Goal: Task Accomplishment & Management: Complete application form

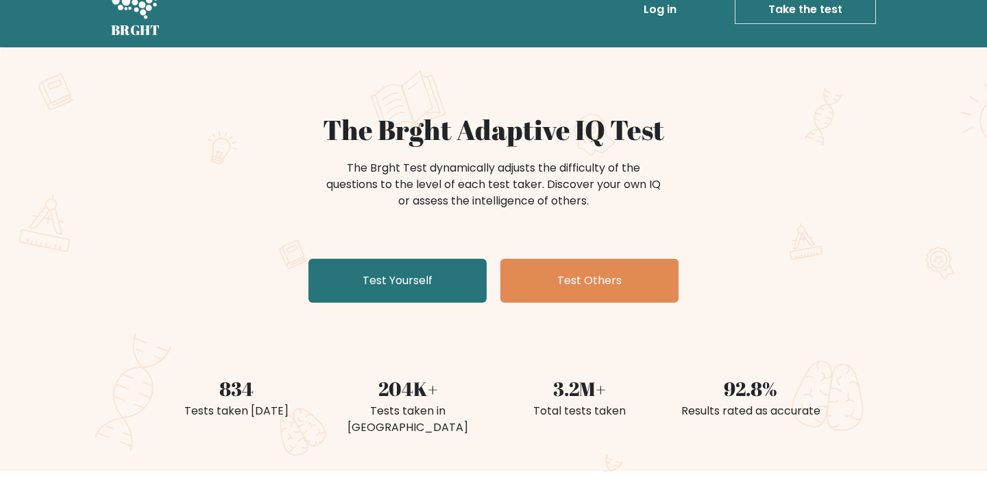
scroll to position [18, 0]
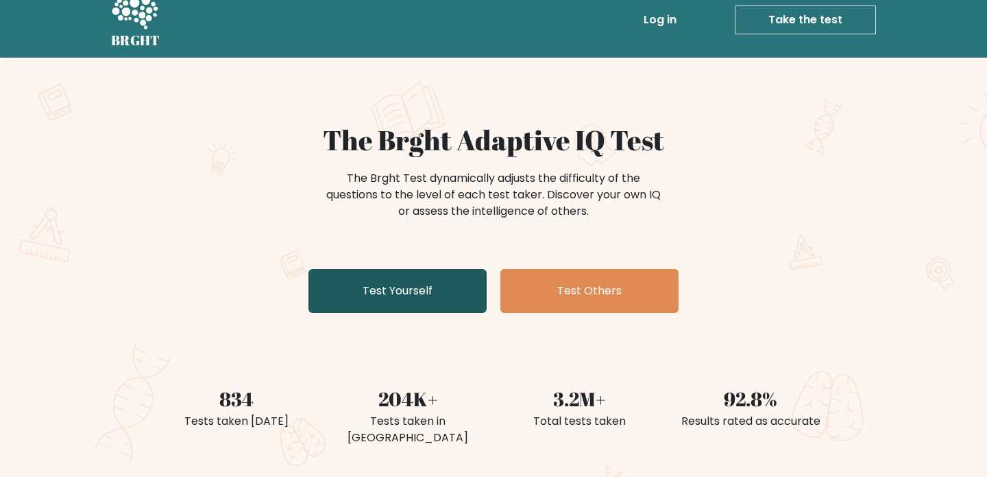
click at [392, 285] on link "Test Yourself" at bounding box center [398, 291] width 178 height 44
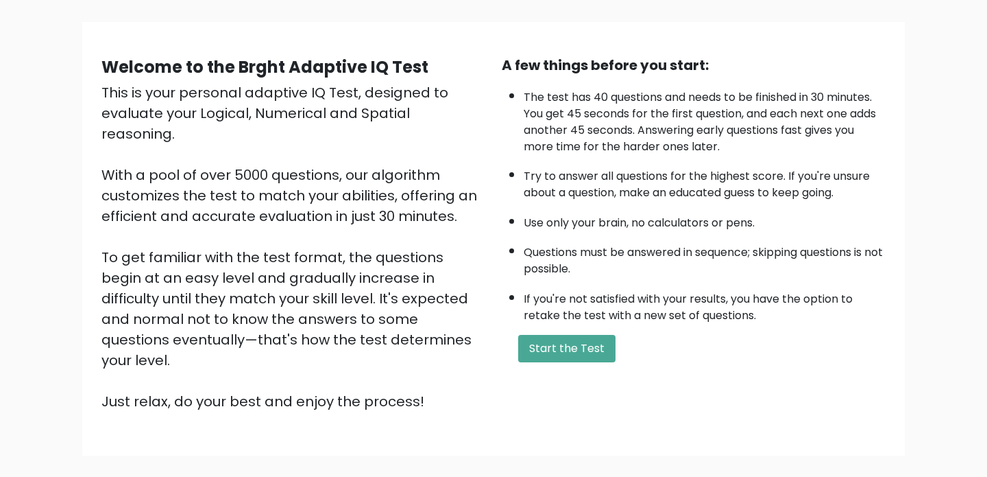
scroll to position [73, 0]
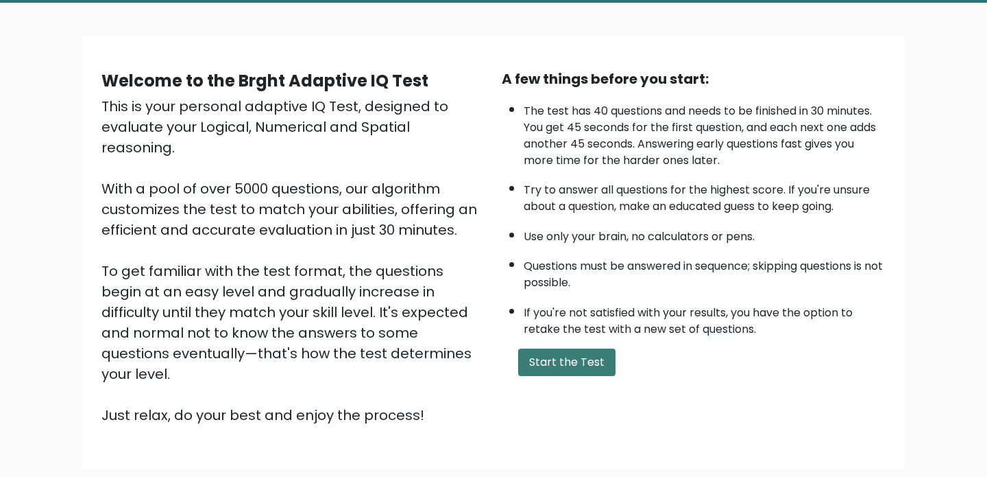
click at [590, 368] on button "Start the Test" at bounding box center [566, 361] width 97 height 27
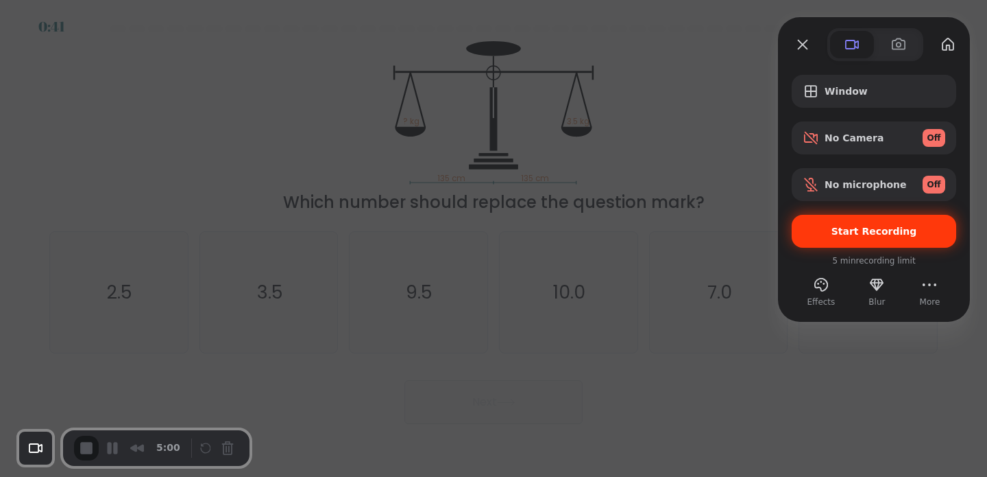
click at [882, 232] on span "Start Recording" at bounding box center [875, 231] width 86 height 11
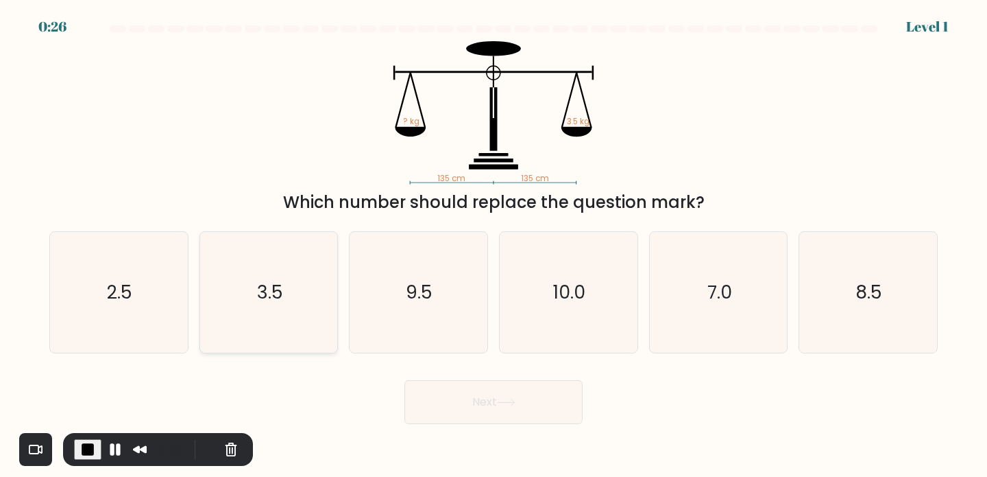
click at [272, 274] on icon "3.5" at bounding box center [268, 292] width 121 height 121
click at [494, 245] on input "b. 3.5" at bounding box center [494, 242] width 1 height 7
radio input "true"
click at [512, 399] on icon at bounding box center [506, 402] width 19 height 8
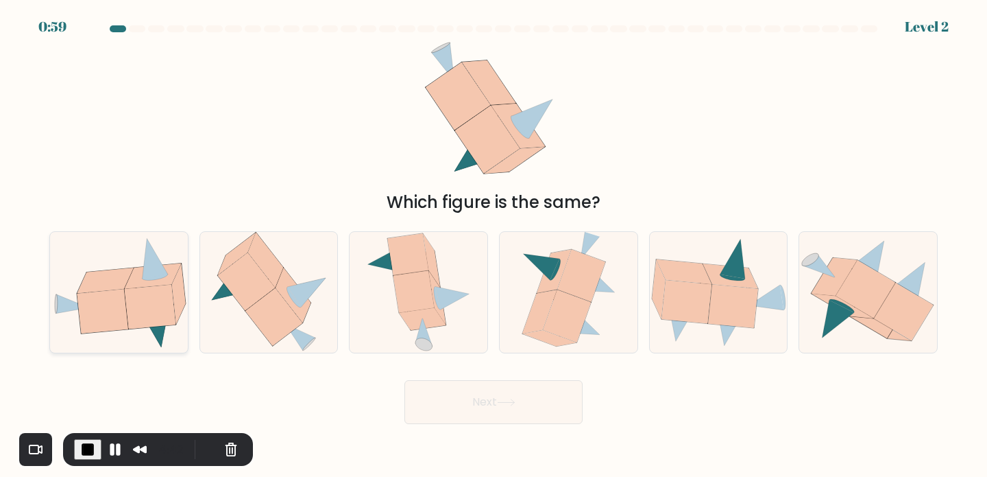
click at [144, 286] on icon at bounding box center [153, 275] width 56 height 25
click at [494, 245] on input "a." at bounding box center [494, 242] width 1 height 7
radio input "true"
click at [511, 409] on button "Next" at bounding box center [494, 402] width 178 height 44
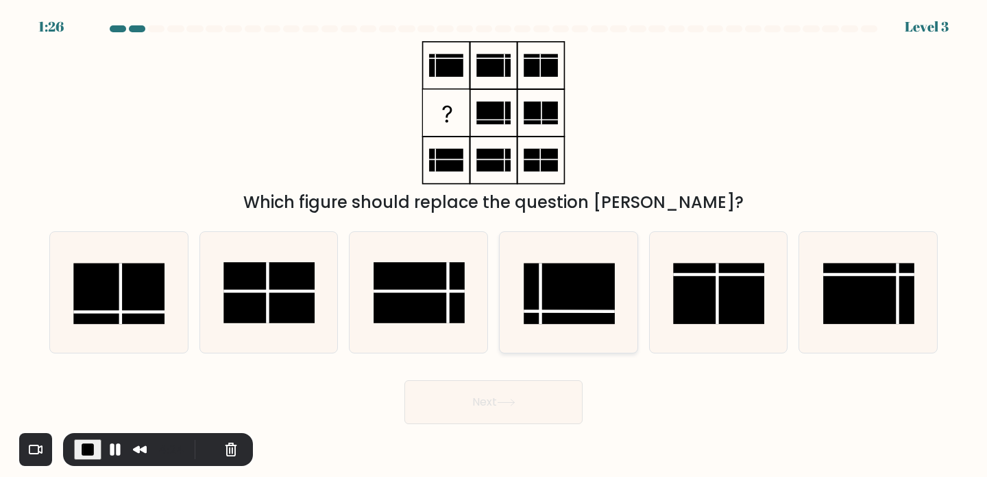
click at [554, 294] on rect at bounding box center [569, 293] width 91 height 61
click at [494, 245] on input "d." at bounding box center [494, 242] width 1 height 7
radio input "true"
click at [465, 392] on button "Next" at bounding box center [494, 402] width 178 height 44
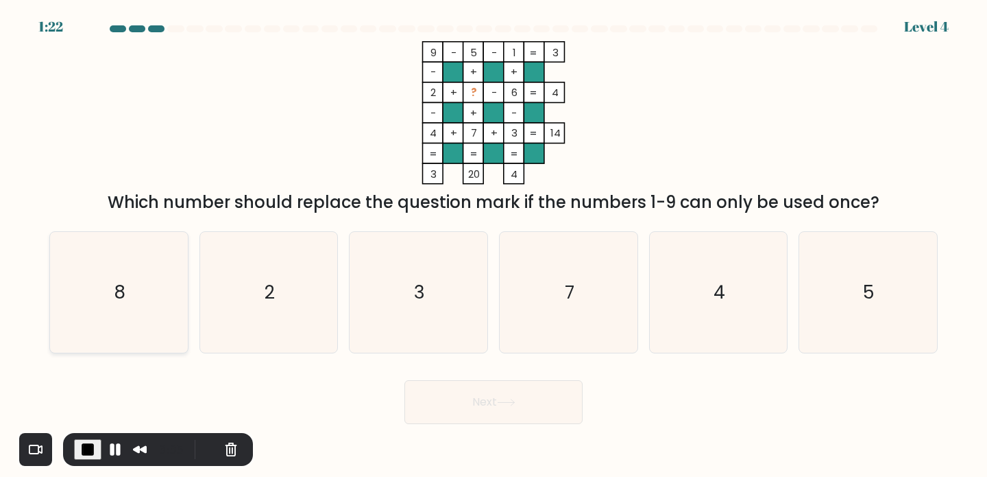
click at [125, 281] on icon "8" at bounding box center [118, 292] width 121 height 121
click at [494, 245] on input "a. 8" at bounding box center [494, 242] width 1 height 7
radio input "true"
click at [469, 402] on button "Next" at bounding box center [494, 402] width 178 height 44
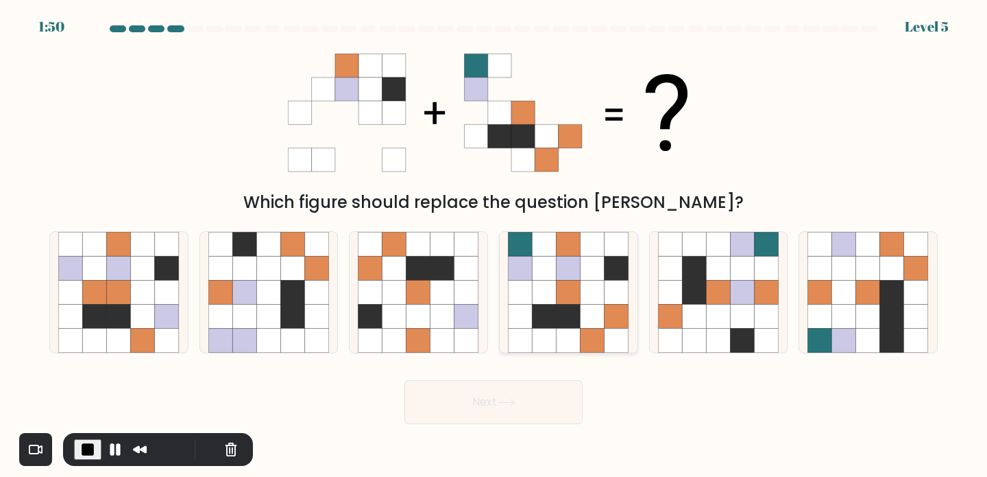
click at [557, 264] on icon at bounding box center [569, 268] width 24 height 24
click at [494, 245] on input "d." at bounding box center [494, 242] width 1 height 7
radio input "true"
click at [466, 398] on button "Next" at bounding box center [494, 402] width 178 height 44
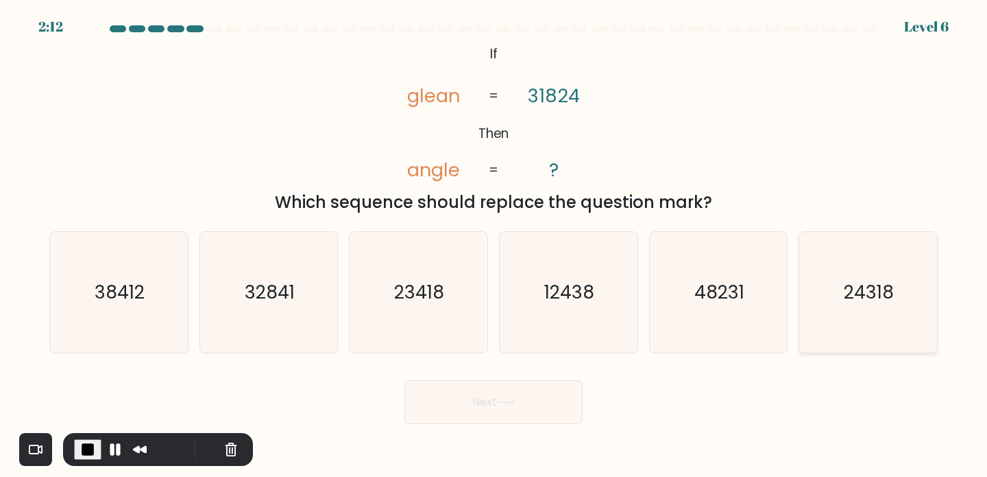
click at [841, 280] on icon "24318" at bounding box center [868, 292] width 121 height 121
click at [494, 245] on input "f. 24318" at bounding box center [494, 242] width 1 height 7
radio input "true"
click at [503, 411] on button "Next" at bounding box center [494, 402] width 178 height 44
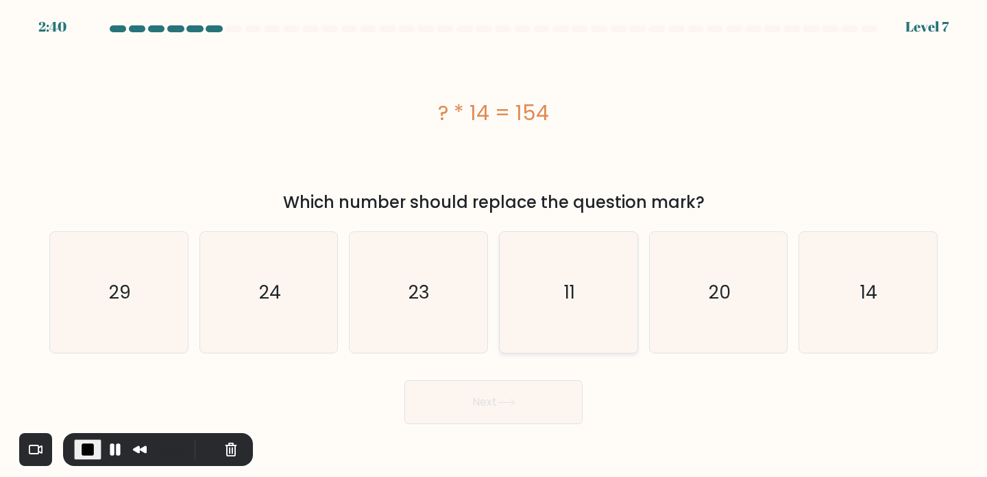
click at [596, 306] on icon "11" at bounding box center [568, 292] width 121 height 121
click at [494, 245] on input "d. 11" at bounding box center [494, 242] width 1 height 7
radio input "true"
click at [450, 400] on button "Next" at bounding box center [494, 402] width 178 height 44
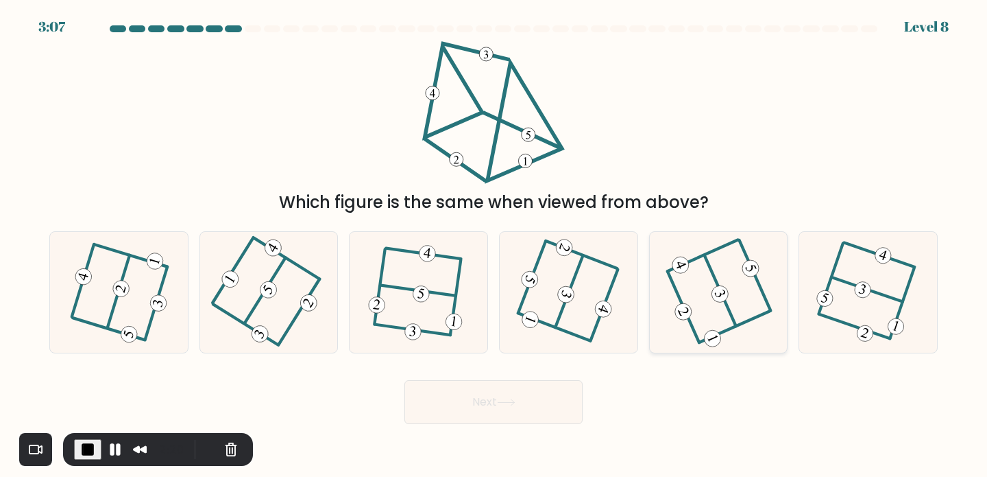
click at [707, 282] on icon at bounding box center [718, 291] width 97 height 97
click at [494, 245] on input "e." at bounding box center [494, 242] width 1 height 7
radio input "true"
click at [516, 399] on icon at bounding box center [506, 402] width 19 height 8
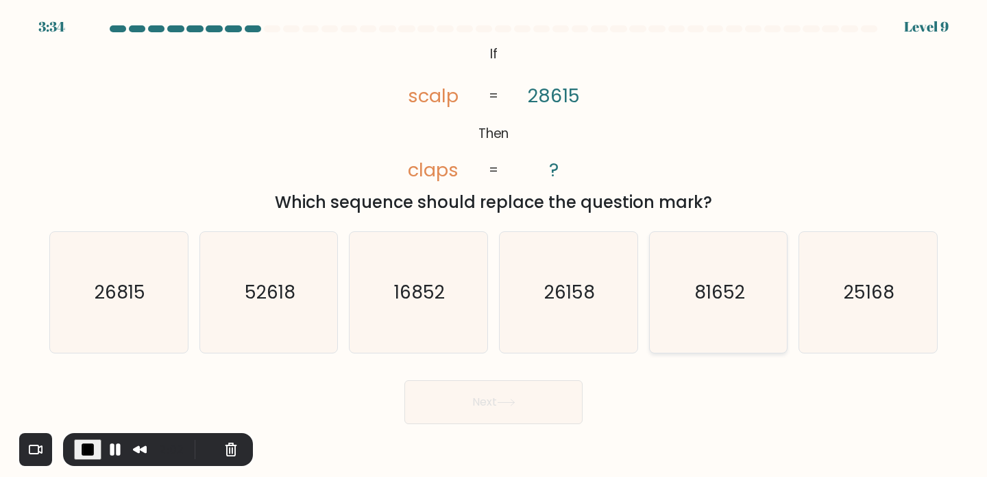
click at [700, 271] on icon "81652" at bounding box center [718, 292] width 121 height 121
click at [494, 245] on input "e. 81652" at bounding box center [494, 242] width 1 height 7
radio input "true"
click at [490, 394] on button "Next" at bounding box center [494, 402] width 178 height 44
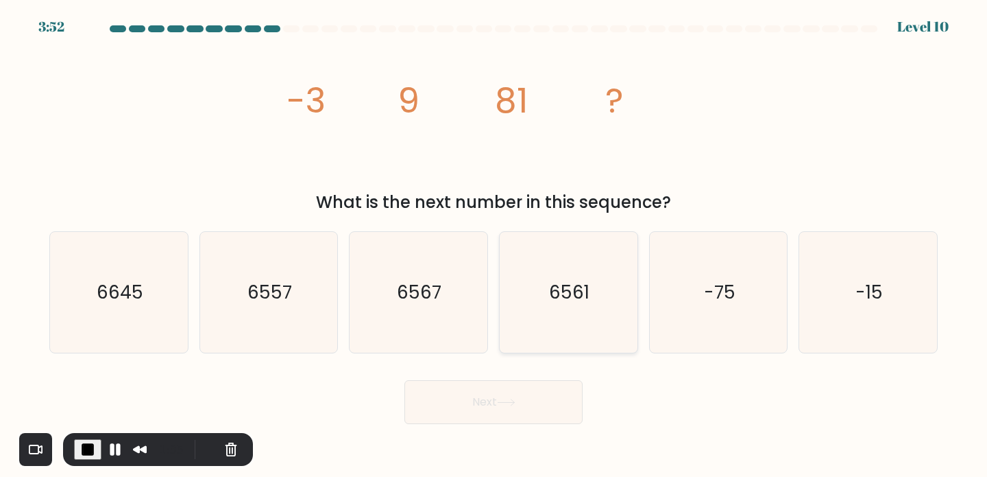
drag, startPoint x: 585, startPoint y: 298, endPoint x: 569, endPoint y: 306, distance: 17.5
click at [585, 298] on text "6561" at bounding box center [570, 291] width 40 height 25
click at [494, 245] on input "d. 6561" at bounding box center [494, 242] width 1 height 7
radio input "true"
click at [456, 385] on button "Next" at bounding box center [494, 402] width 178 height 44
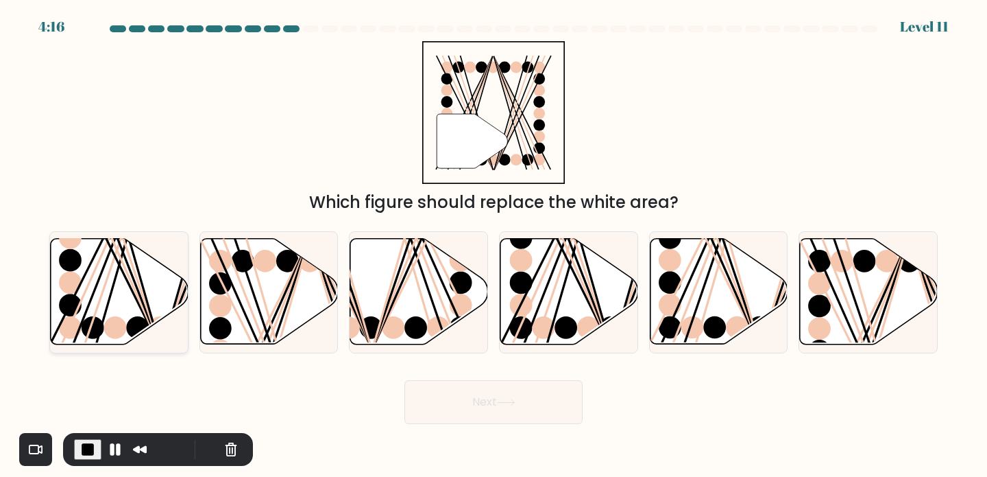
click at [130, 298] on icon at bounding box center [120, 292] width 138 height 106
click at [494, 245] on input "a." at bounding box center [494, 242] width 1 height 7
radio input "true"
click at [479, 394] on button "Next" at bounding box center [494, 402] width 178 height 44
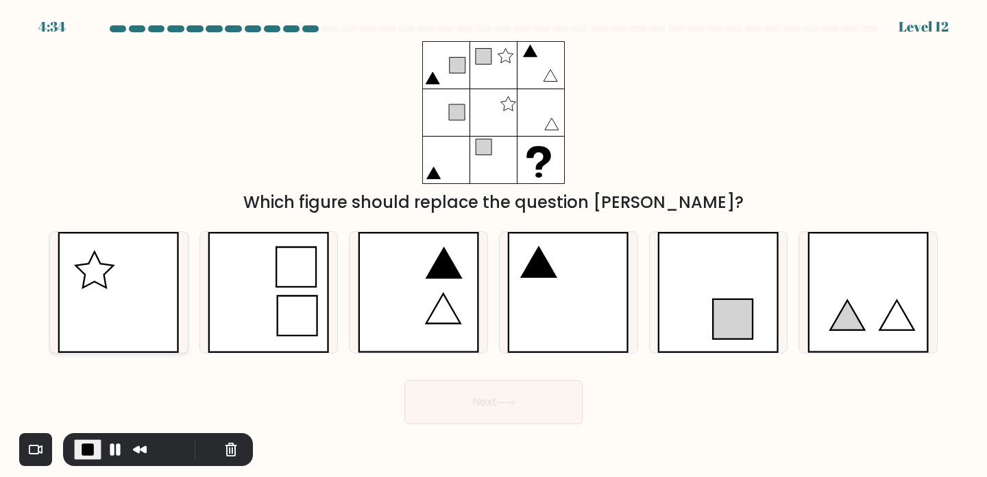
click at [127, 274] on icon at bounding box center [119, 292] width 122 height 121
click at [494, 245] on input "a." at bounding box center [494, 242] width 1 height 7
radio input "true"
click at [508, 407] on button "Next" at bounding box center [494, 402] width 178 height 44
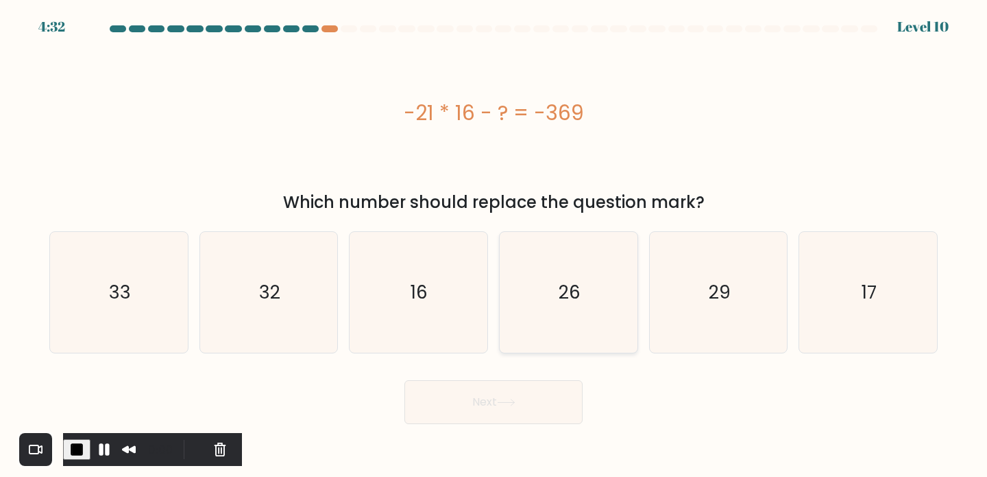
click at [580, 292] on text "26" at bounding box center [570, 291] width 22 height 25
click at [494, 245] on input "d. 26" at bounding box center [494, 242] width 1 height 7
radio input "true"
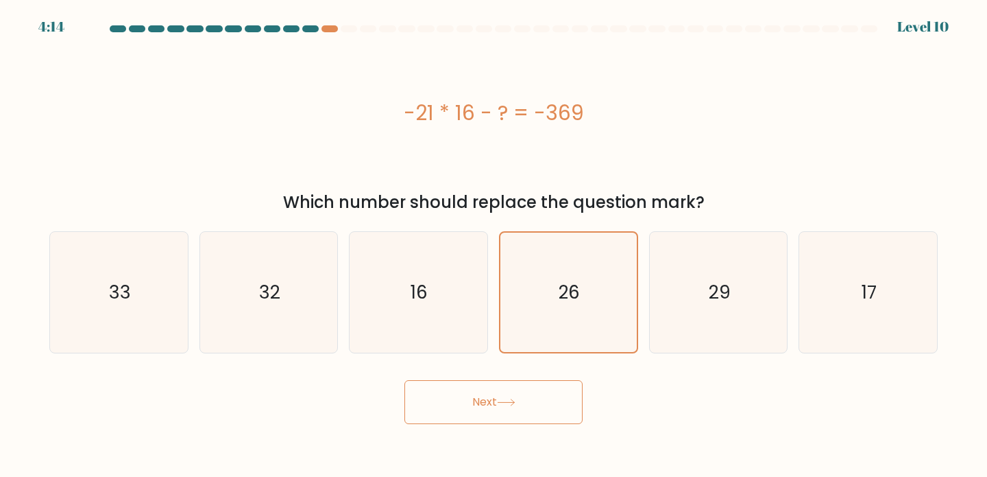
click at [494, 405] on button "Next" at bounding box center [494, 402] width 178 height 44
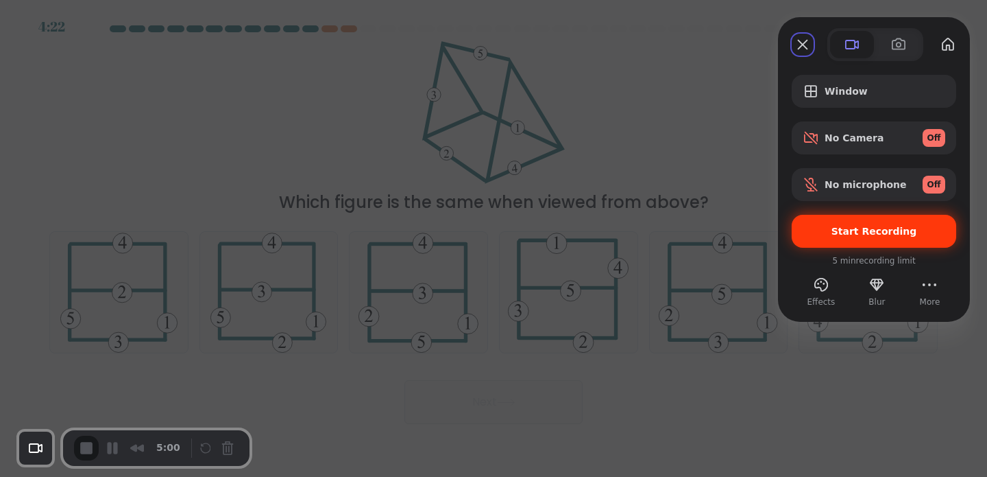
click at [861, 226] on span "Start Recording" at bounding box center [875, 231] width 86 height 11
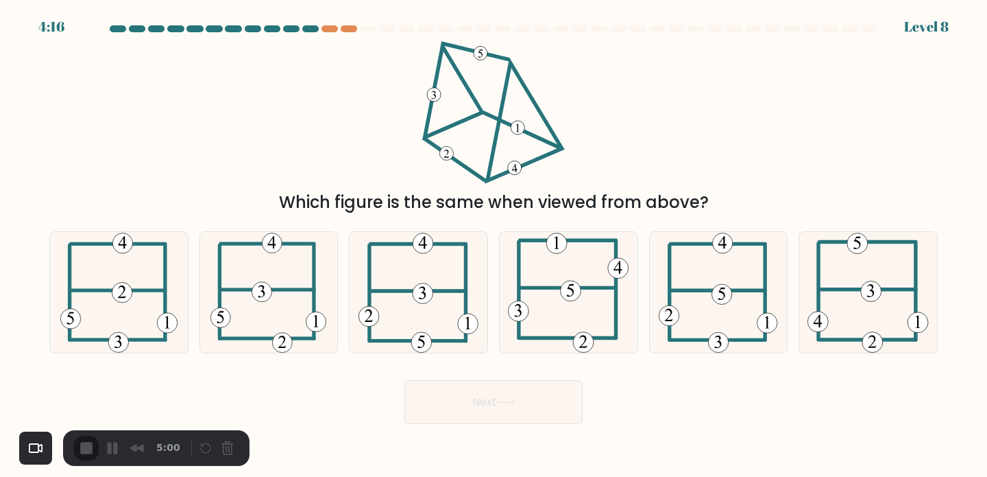
click at [496, 476] on div at bounding box center [493, 477] width 987 height 0
click at [540, 324] on icon at bounding box center [568, 292] width 121 height 121
click at [494, 245] on input "d." at bounding box center [494, 242] width 1 height 7
radio input "true"
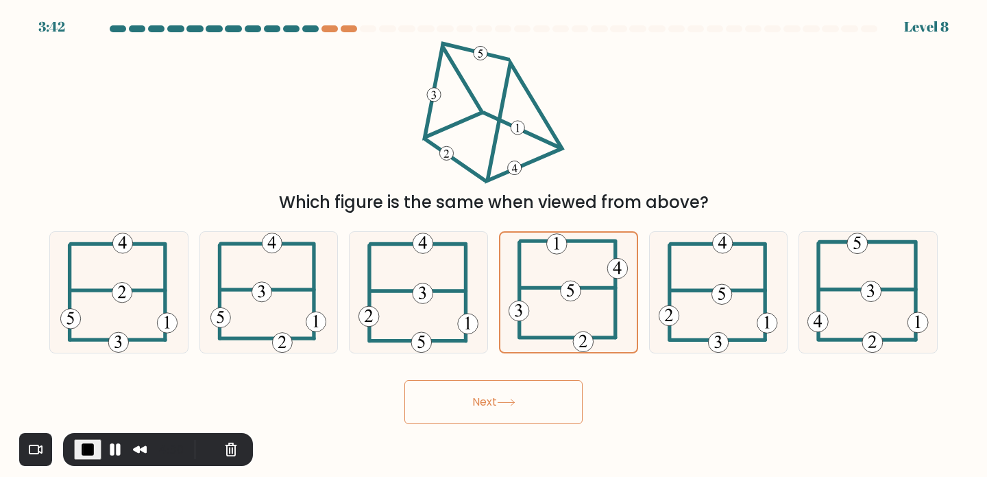
click at [507, 407] on button "Next" at bounding box center [494, 402] width 178 height 44
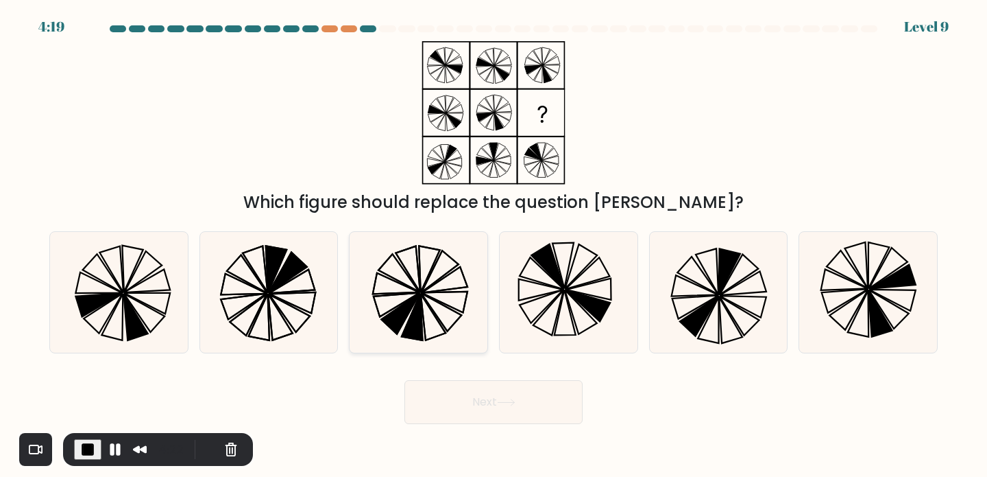
click at [420, 302] on icon at bounding box center [413, 316] width 21 height 47
click at [494, 245] on input "c." at bounding box center [494, 242] width 1 height 7
radio input "true"
click at [495, 400] on button "Next" at bounding box center [494, 402] width 178 height 44
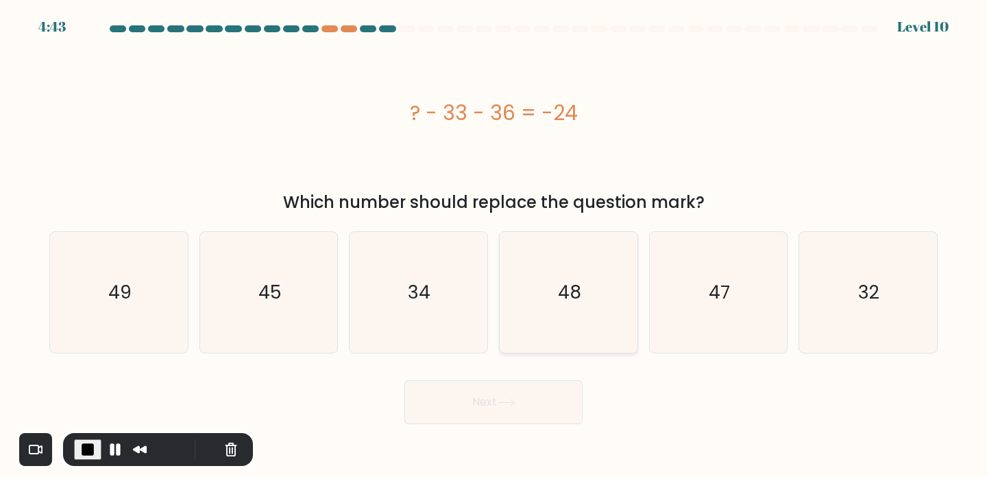
click at [581, 299] on icon "48" at bounding box center [568, 292] width 121 height 121
click at [494, 245] on input "d. 48" at bounding box center [494, 242] width 1 height 7
radio input "true"
click at [485, 402] on button "Next" at bounding box center [494, 402] width 178 height 44
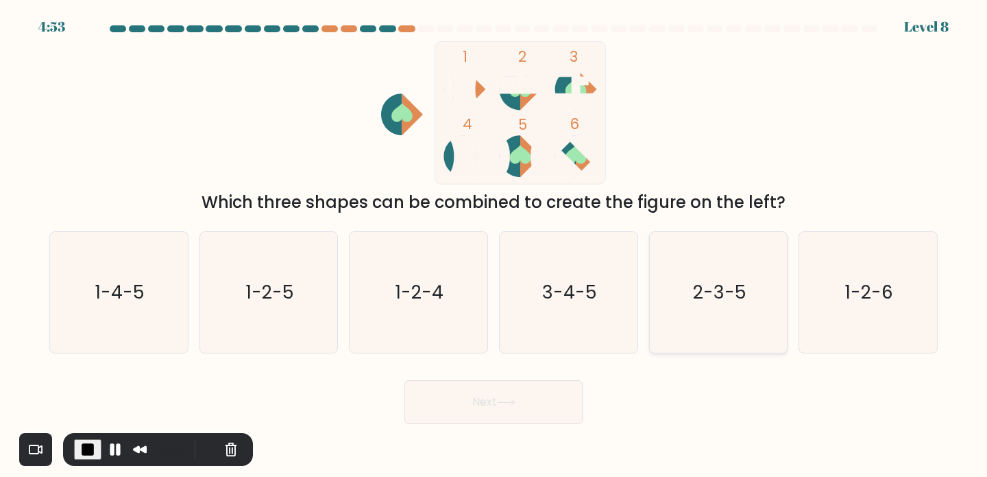
click at [696, 283] on text "2-3-5" at bounding box center [719, 291] width 53 height 25
click at [494, 245] on input "e. 2-3-5" at bounding box center [494, 242] width 1 height 7
radio input "true"
click at [459, 406] on button "Next" at bounding box center [494, 402] width 178 height 44
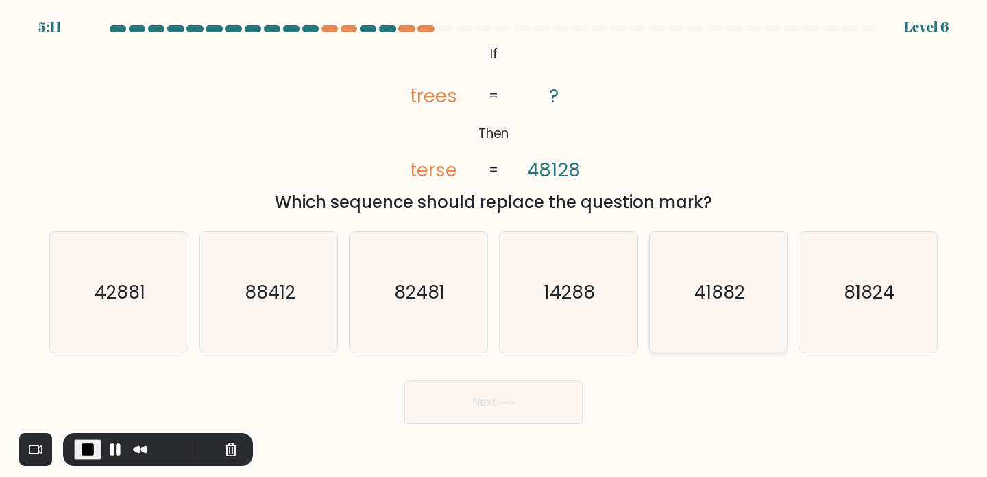
click at [722, 320] on icon "41882" at bounding box center [718, 292] width 121 height 121
click at [494, 245] on input "e. 41882" at bounding box center [494, 242] width 1 height 7
radio input "true"
click at [479, 409] on button "Next" at bounding box center [494, 402] width 178 height 44
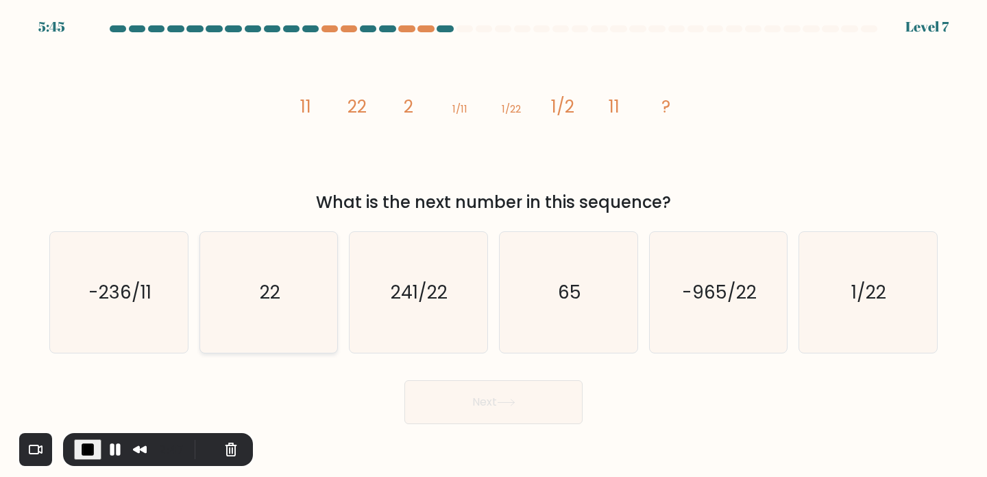
click at [281, 265] on icon "22" at bounding box center [268, 292] width 121 height 121
click at [494, 245] on input "b. 22" at bounding box center [494, 242] width 1 height 7
radio input "true"
click at [437, 400] on button "Next" at bounding box center [494, 402] width 178 height 44
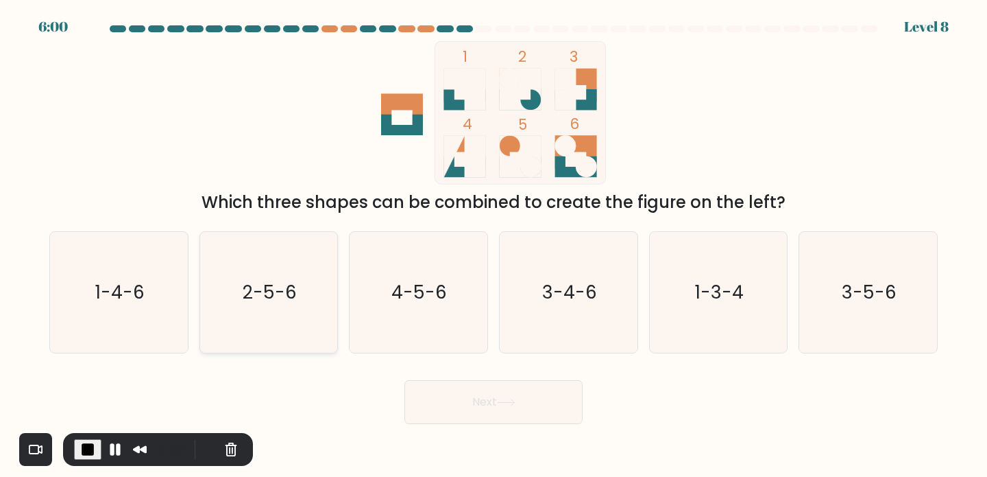
click at [263, 300] on text "2-5-6" at bounding box center [270, 291] width 54 height 25
click at [494, 245] on input "b. 2-5-6" at bounding box center [494, 242] width 1 height 7
radio input "true"
click at [497, 412] on button "Next" at bounding box center [494, 402] width 178 height 44
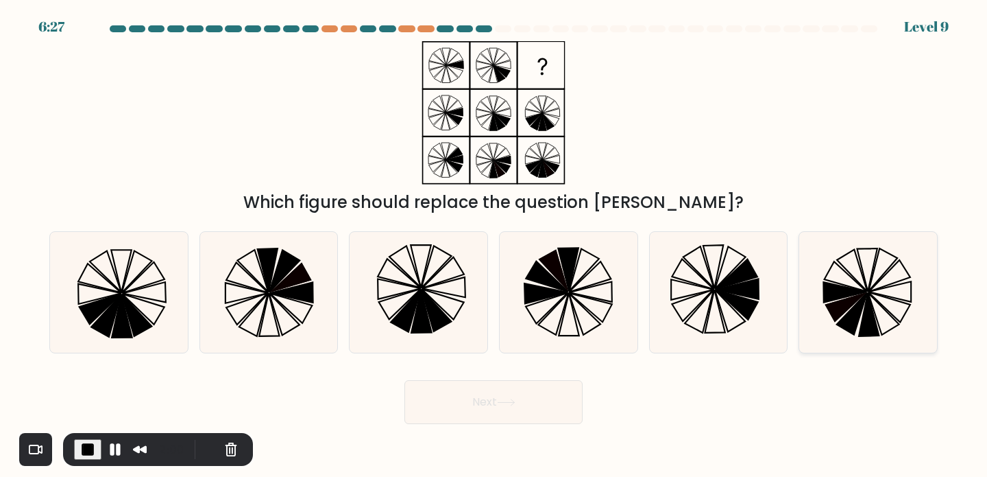
click at [868, 300] on icon at bounding box center [870, 314] width 20 height 43
click at [494, 245] on input "f." at bounding box center [494, 242] width 1 height 7
radio input "true"
click at [481, 422] on button "Next" at bounding box center [494, 402] width 178 height 44
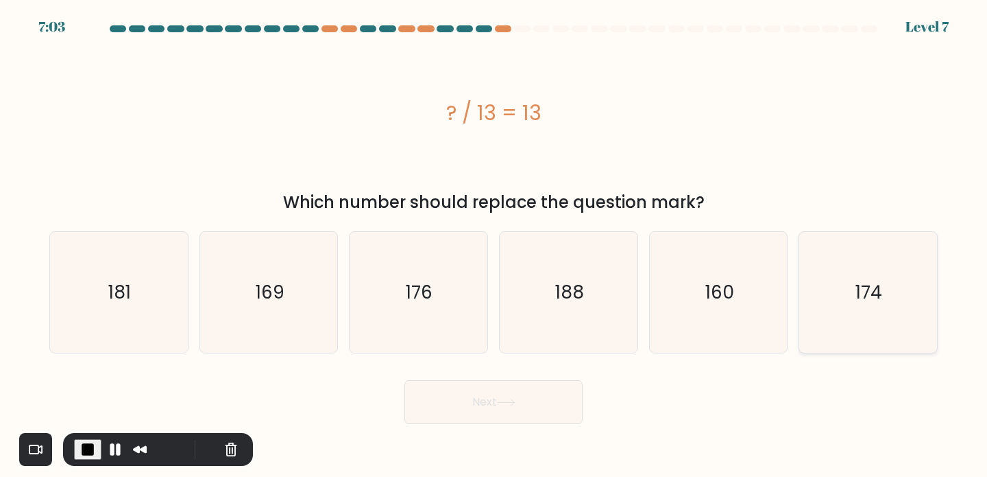
click at [909, 290] on icon "174" at bounding box center [868, 292] width 121 height 121
click at [494, 245] on input "f. 174" at bounding box center [494, 242] width 1 height 7
radio input "true"
click at [524, 384] on button "Next" at bounding box center [494, 402] width 178 height 44
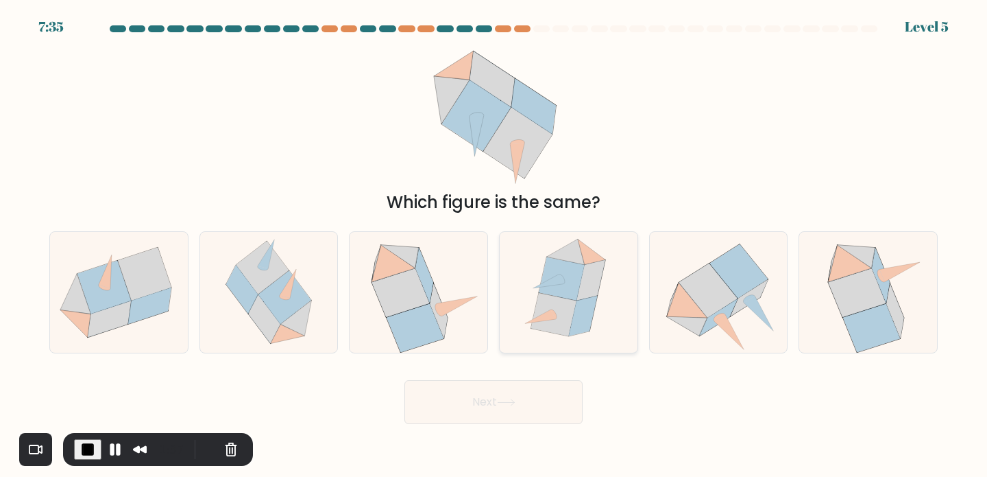
click at [590, 283] on icon at bounding box center [591, 279] width 29 height 40
click at [494, 245] on input "d." at bounding box center [494, 242] width 1 height 7
radio input "true"
click at [492, 403] on button "Next" at bounding box center [494, 402] width 178 height 44
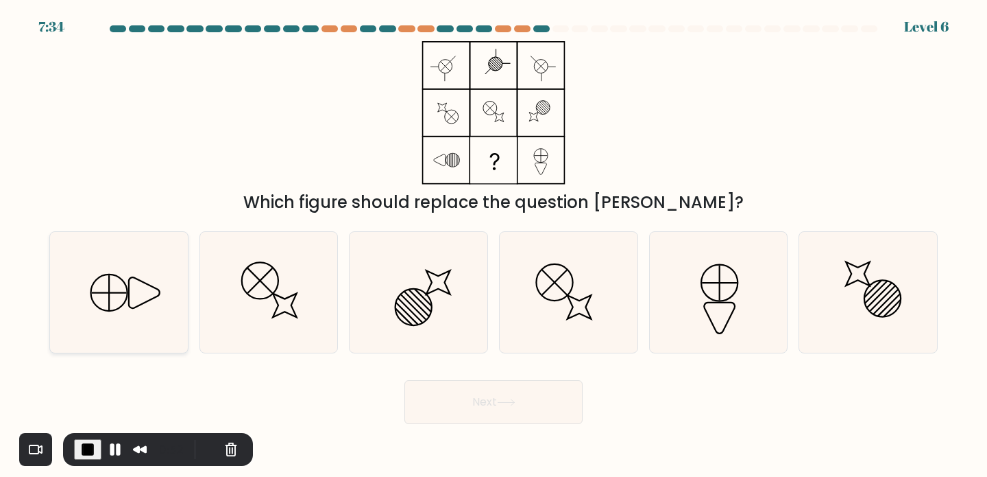
click at [120, 296] on icon at bounding box center [118, 292] width 121 height 121
click at [494, 245] on input "a." at bounding box center [494, 242] width 1 height 7
radio input "true"
click at [528, 406] on button "Next" at bounding box center [494, 402] width 178 height 44
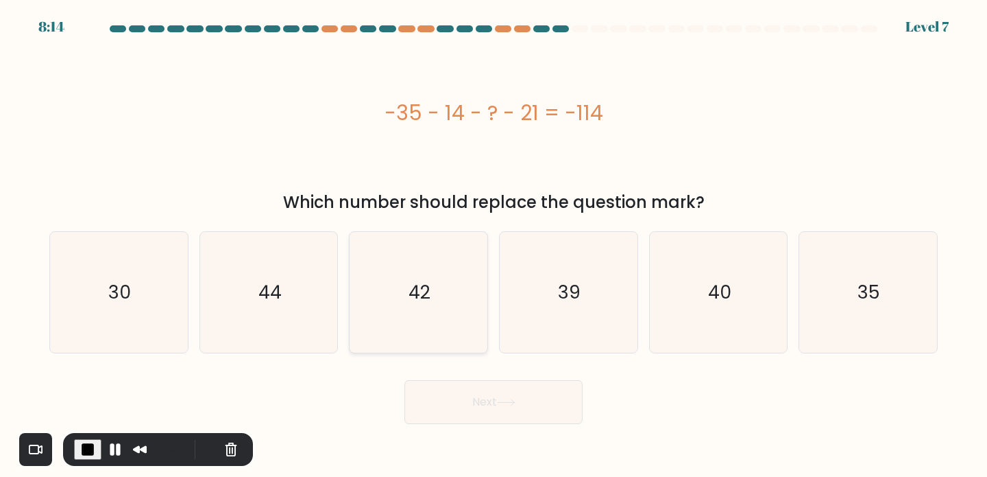
click at [424, 284] on text "42" at bounding box center [420, 291] width 22 height 25
click at [494, 245] on input "c. 42" at bounding box center [494, 242] width 1 height 7
radio input "true"
click at [452, 403] on button "Next" at bounding box center [494, 402] width 178 height 44
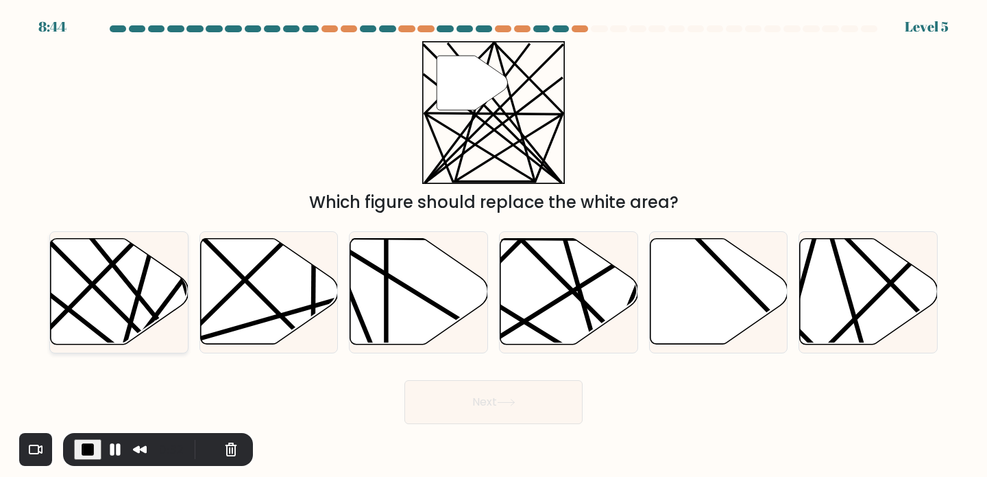
click at [110, 307] on icon at bounding box center [120, 292] width 138 height 106
click at [494, 245] on input "a." at bounding box center [494, 242] width 1 height 7
radio input "true"
click at [464, 398] on button "Next" at bounding box center [494, 402] width 178 height 44
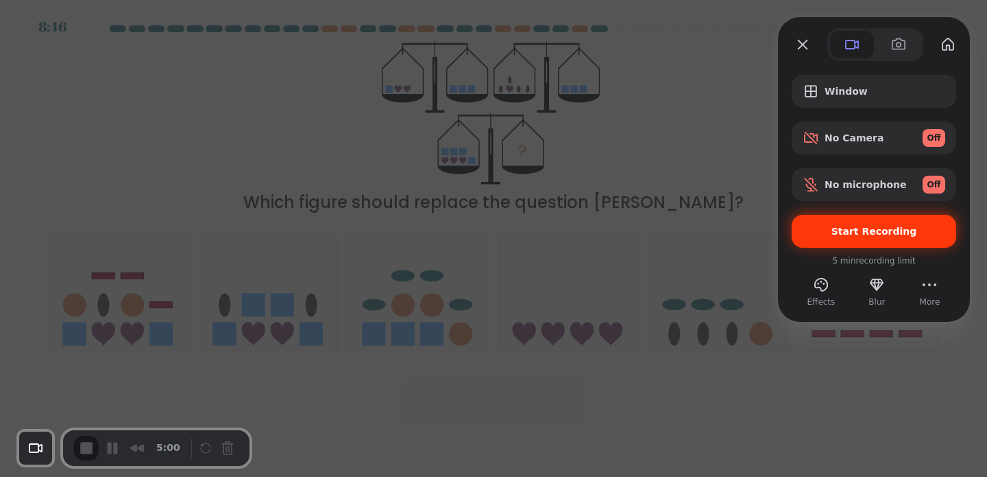
click at [856, 229] on span "Start Recording" at bounding box center [875, 231] width 86 height 11
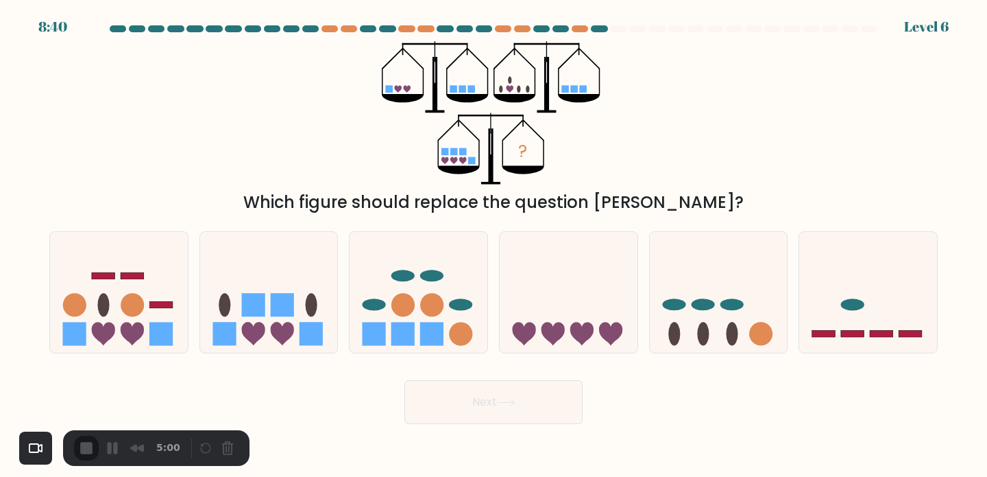
click at [273, 294] on rect at bounding box center [282, 304] width 23 height 23
click at [494, 245] on input "b." at bounding box center [494, 242] width 1 height 7
radio input "true"
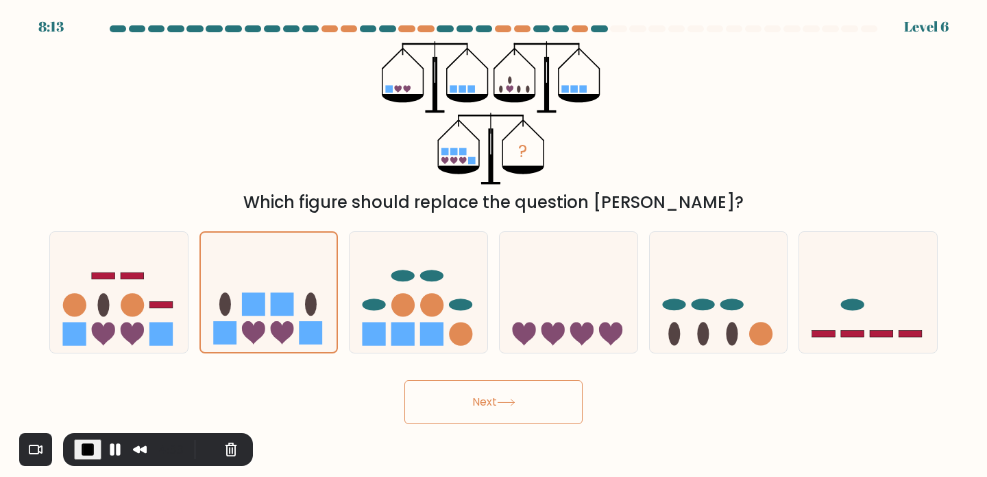
click at [516, 399] on icon at bounding box center [506, 402] width 19 height 8
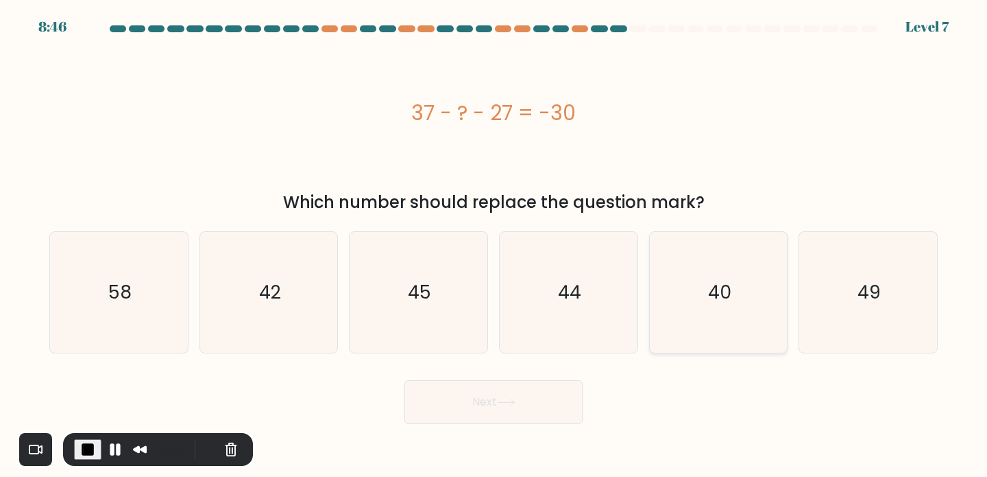
click at [730, 280] on text "40" at bounding box center [719, 291] width 23 height 25
click at [494, 245] on input "e. 40" at bounding box center [494, 242] width 1 height 7
radio input "true"
click at [479, 397] on button "Next" at bounding box center [494, 402] width 178 height 44
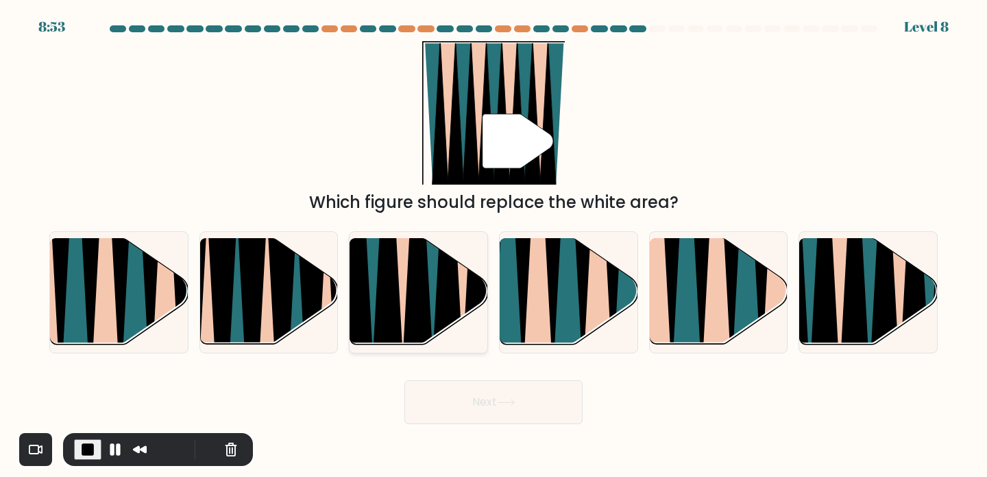
click at [455, 322] on icon at bounding box center [448, 239] width 31 height 276
click at [494, 245] on input "c." at bounding box center [494, 242] width 1 height 7
radio input "true"
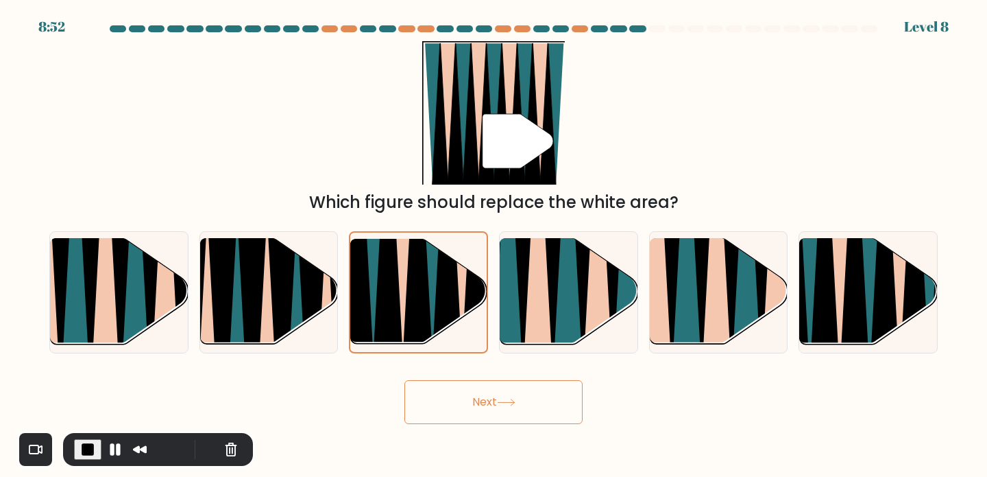
click at [508, 395] on button "Next" at bounding box center [494, 402] width 178 height 44
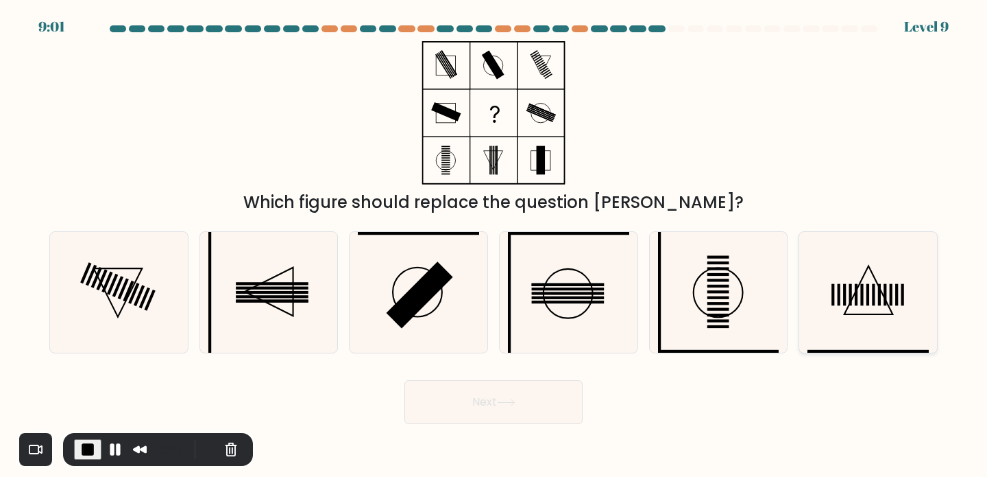
click at [891, 291] on rect at bounding box center [891, 294] width 3 height 22
click at [494, 245] on input "f." at bounding box center [494, 242] width 1 height 7
radio input "true"
click at [515, 392] on button "Next" at bounding box center [494, 402] width 178 height 44
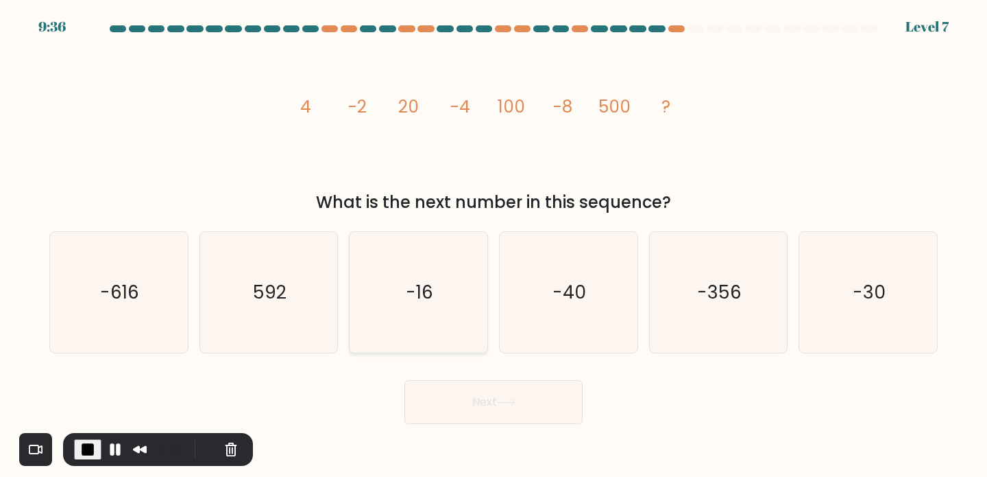
click at [403, 265] on icon "-16" at bounding box center [418, 292] width 121 height 121
click at [494, 245] on input "c. -16" at bounding box center [494, 242] width 1 height 7
radio input "true"
click at [481, 407] on button "Next" at bounding box center [494, 402] width 178 height 44
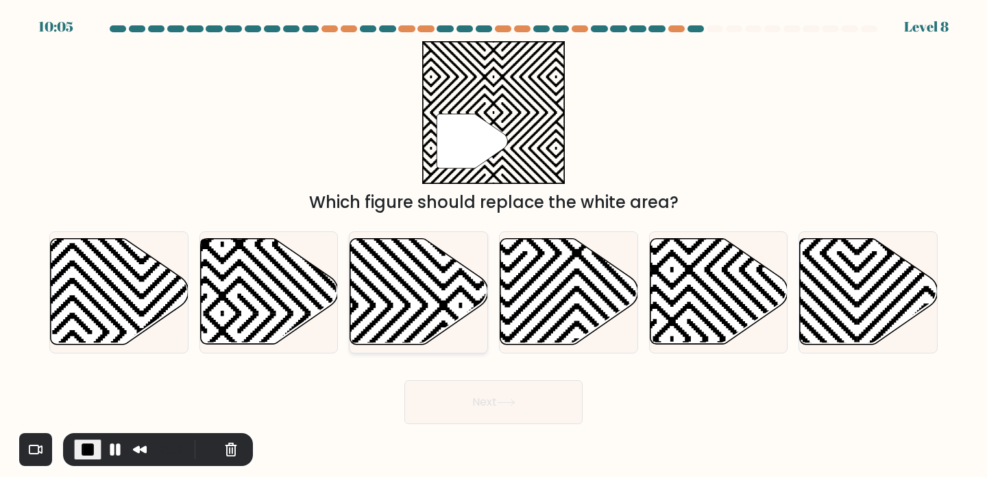
click at [441, 287] on icon at bounding box center [461, 236] width 278 height 278
click at [494, 245] on input "c." at bounding box center [494, 242] width 1 height 7
radio input "true"
click at [498, 407] on button "Next" at bounding box center [494, 402] width 178 height 44
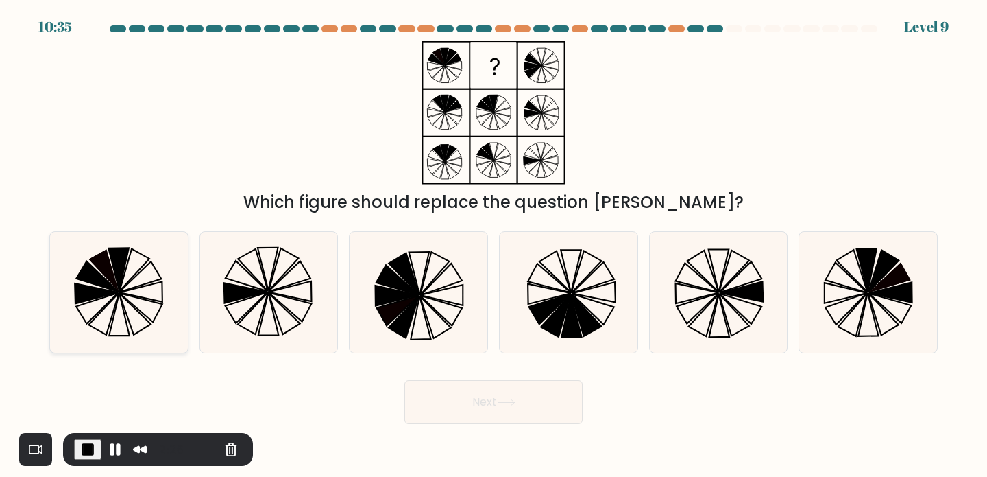
click at [134, 257] on icon at bounding box center [118, 292] width 121 height 121
click at [494, 245] on input "a." at bounding box center [494, 242] width 1 height 7
radio input "true"
click at [530, 413] on button "Next" at bounding box center [494, 402] width 178 height 44
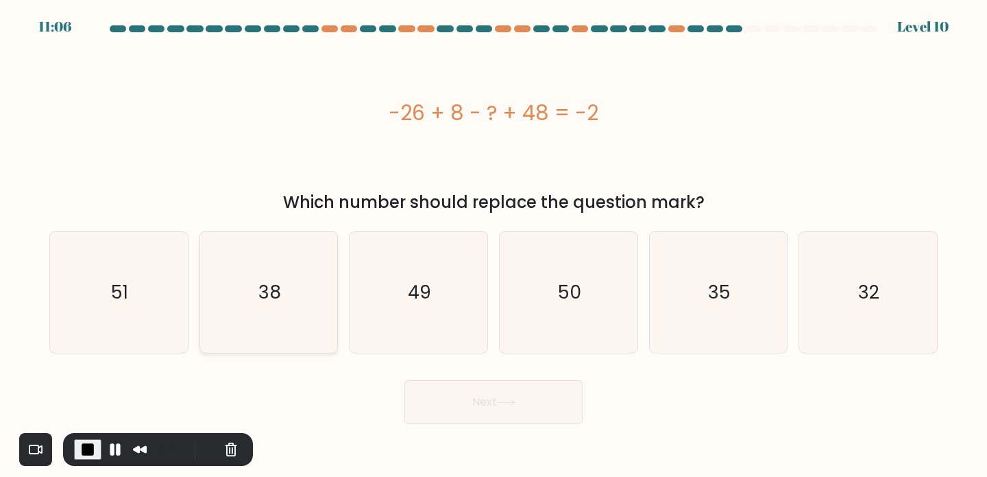
click at [272, 303] on text "38" at bounding box center [270, 291] width 23 height 25
click at [494, 245] on input "b. 38" at bounding box center [494, 242] width 1 height 7
radio input "true"
click at [485, 407] on button "Next" at bounding box center [494, 402] width 178 height 44
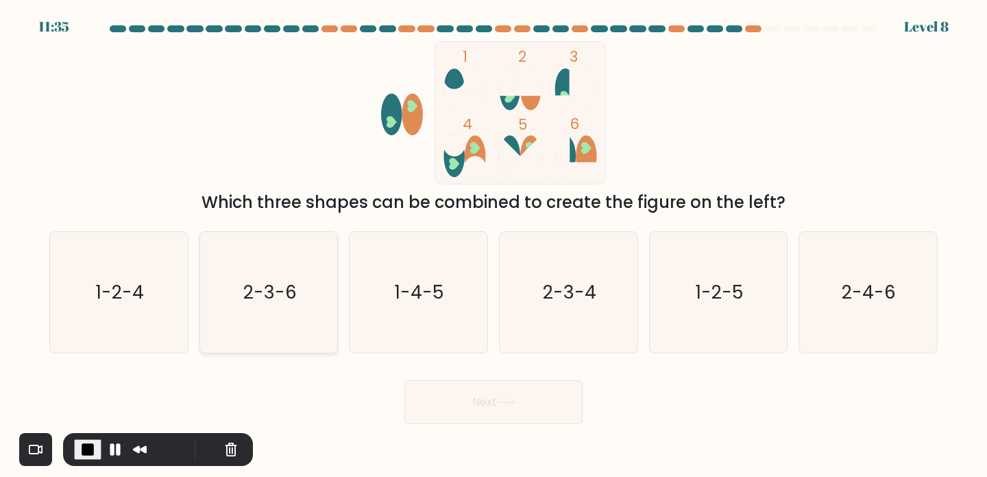
click at [288, 269] on icon "2-3-6" at bounding box center [268, 292] width 121 height 121
click at [494, 245] on input "b. 2-3-6" at bounding box center [494, 242] width 1 height 7
radio input "true"
drag, startPoint x: 483, startPoint y: 405, endPoint x: 483, endPoint y: 389, distance: 15.8
click at [483, 405] on button "Next" at bounding box center [494, 402] width 178 height 44
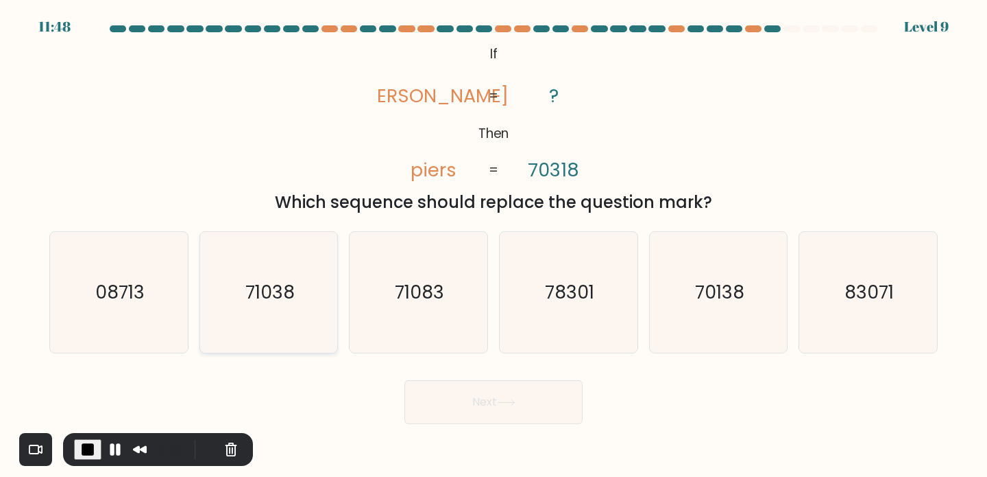
click at [291, 293] on text "71038" at bounding box center [269, 291] width 49 height 25
click at [494, 245] on input "b. 71038" at bounding box center [494, 242] width 1 height 7
radio input "true"
click at [481, 395] on button "Next" at bounding box center [494, 402] width 178 height 44
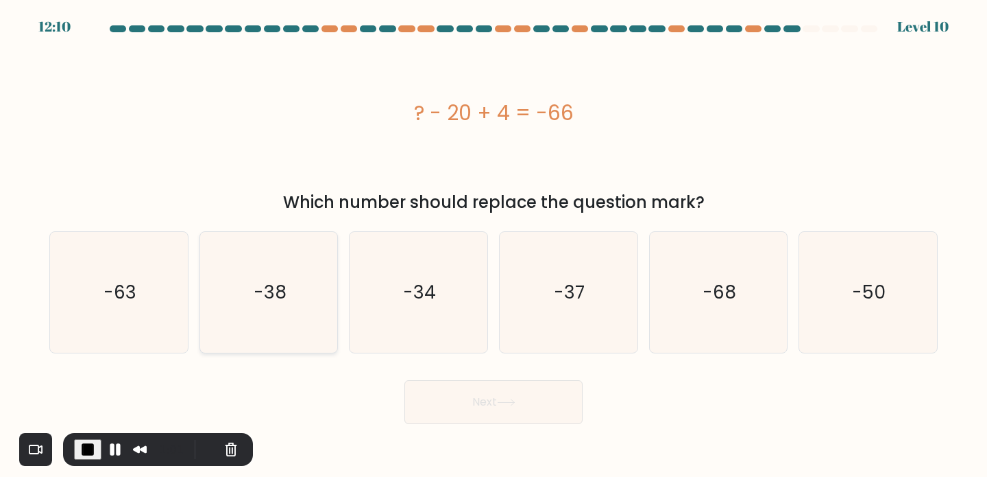
click at [297, 279] on icon "-38" at bounding box center [268, 292] width 121 height 121
click at [494, 245] on input "b. -38" at bounding box center [494, 242] width 1 height 7
radio input "true"
click at [474, 406] on button "Next" at bounding box center [494, 402] width 178 height 44
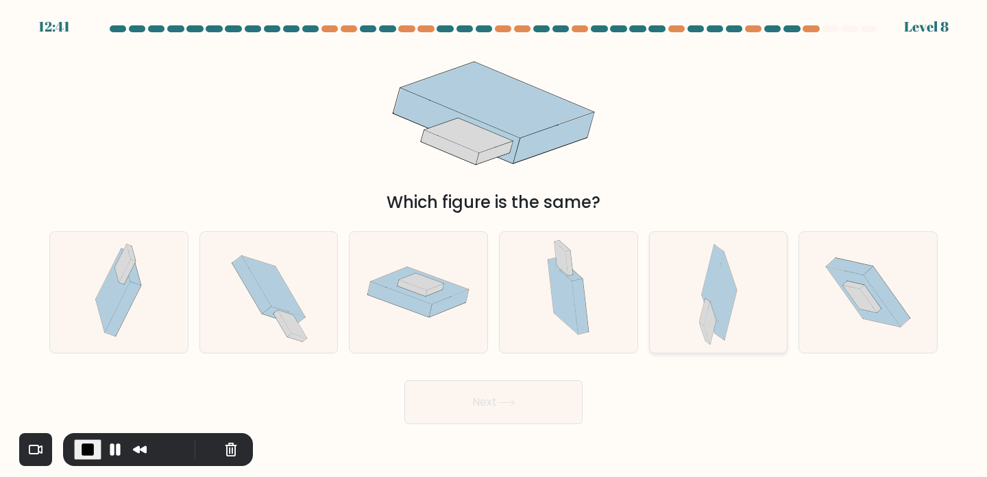
click at [721, 270] on icon at bounding box center [724, 296] width 25 height 88
click at [494, 245] on input "e." at bounding box center [494, 242] width 1 height 7
radio input "true"
click at [297, 295] on icon at bounding box center [269, 292] width 110 height 121
click at [494, 245] on input "b." at bounding box center [494, 242] width 1 height 7
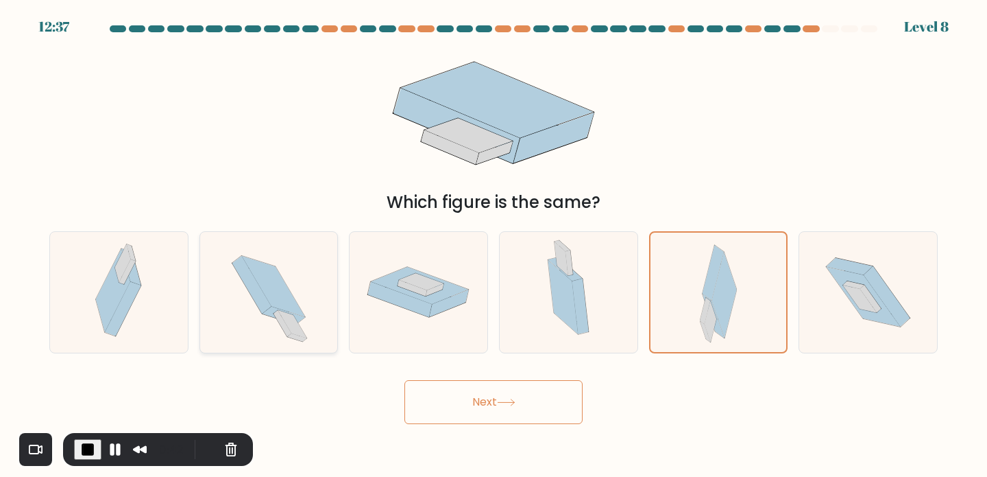
radio input "true"
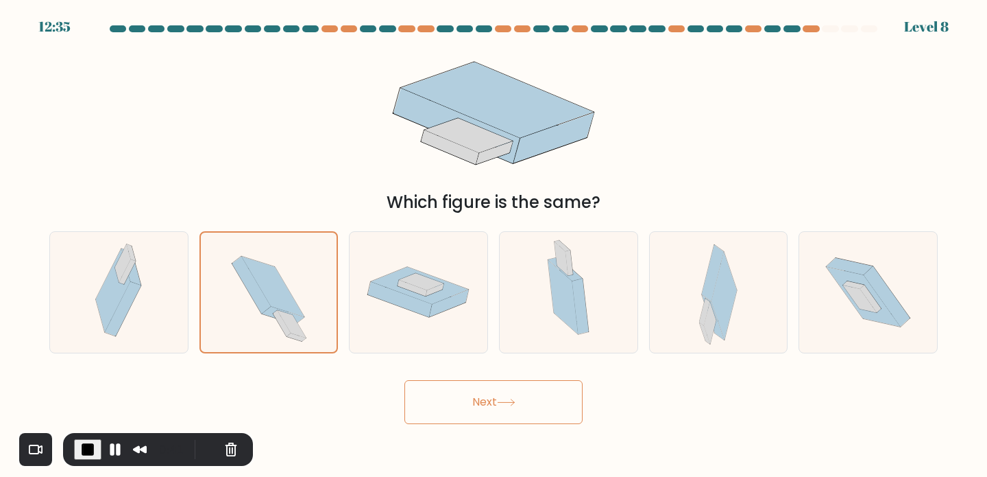
click at [484, 400] on button "Next" at bounding box center [494, 402] width 178 height 44
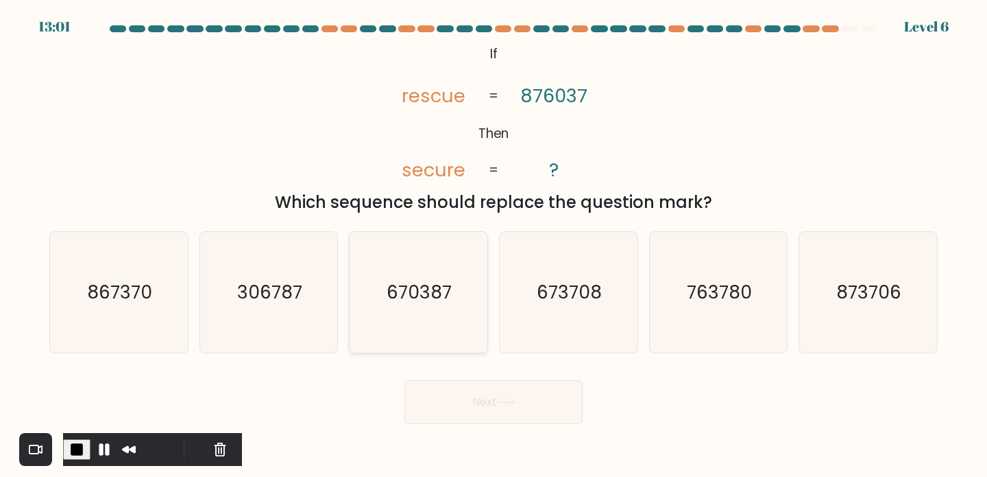
click at [437, 308] on icon "670387" at bounding box center [418, 292] width 121 height 121
click at [494, 245] on input "c. 670387" at bounding box center [494, 242] width 1 height 7
radio input "true"
click at [459, 400] on button "Next" at bounding box center [494, 402] width 178 height 44
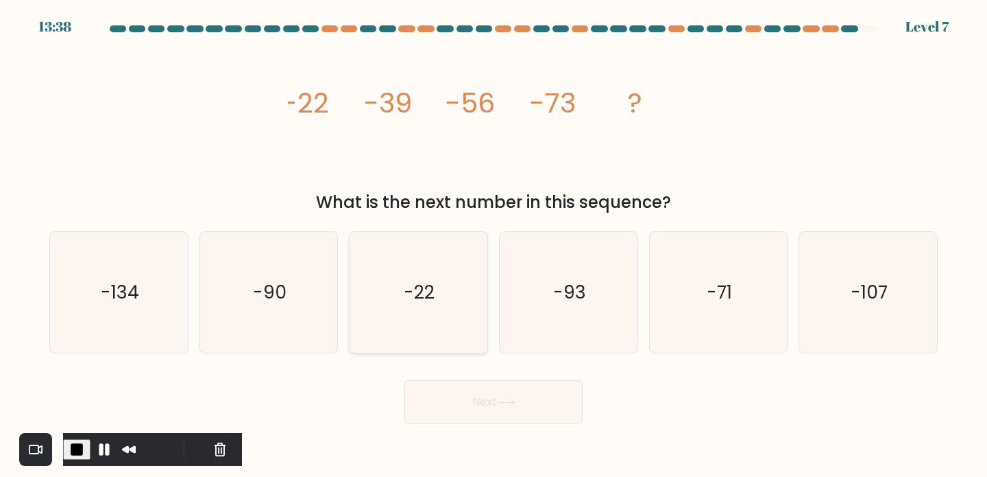
click at [405, 274] on icon "-22" at bounding box center [418, 292] width 121 height 121
click at [494, 245] on input "c. -22" at bounding box center [494, 242] width 1 height 7
radio input "true"
click at [596, 285] on icon "-93" at bounding box center [568, 292] width 121 height 121
click at [494, 245] on input "d. -93" at bounding box center [494, 242] width 1 height 7
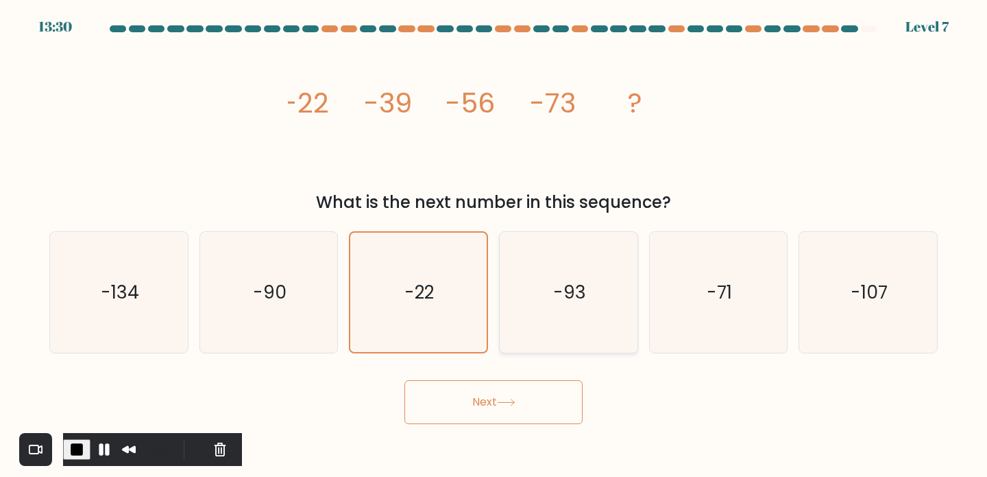
radio input "true"
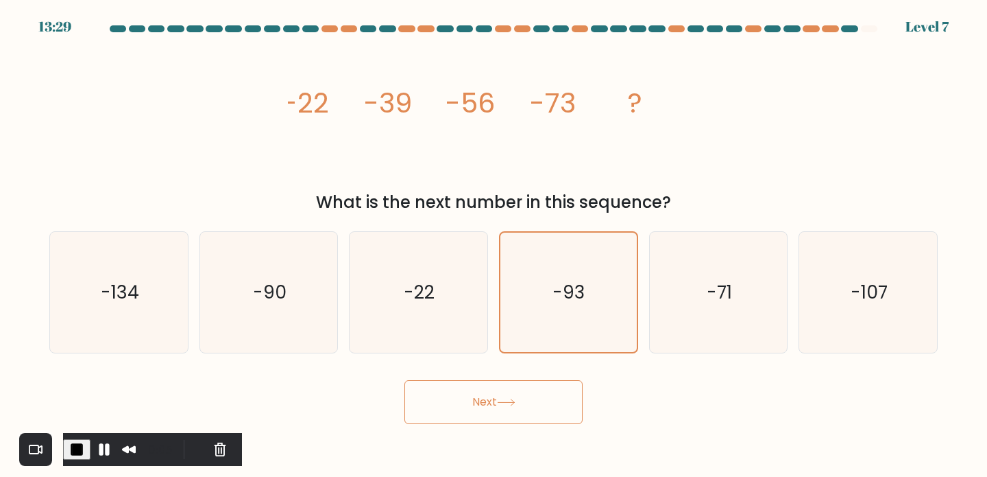
click at [490, 393] on button "Next" at bounding box center [494, 402] width 178 height 44
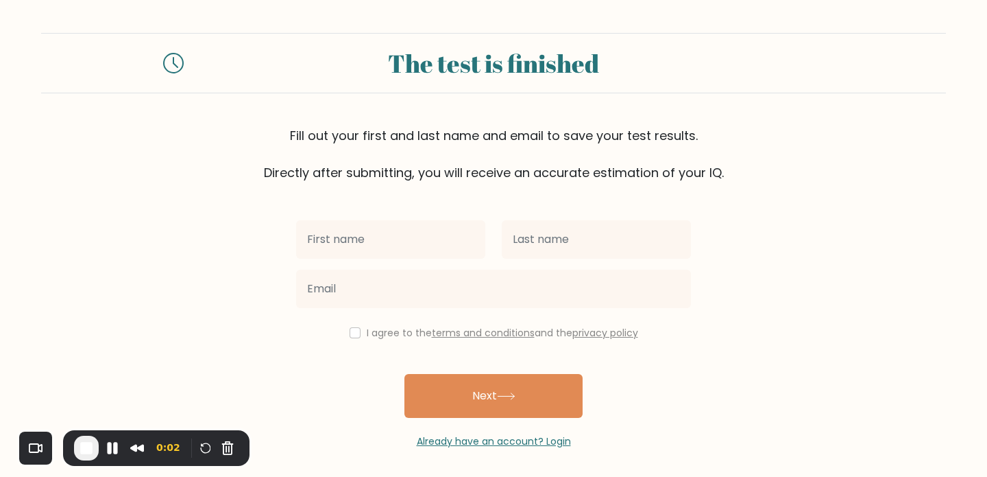
scroll to position [5, 0]
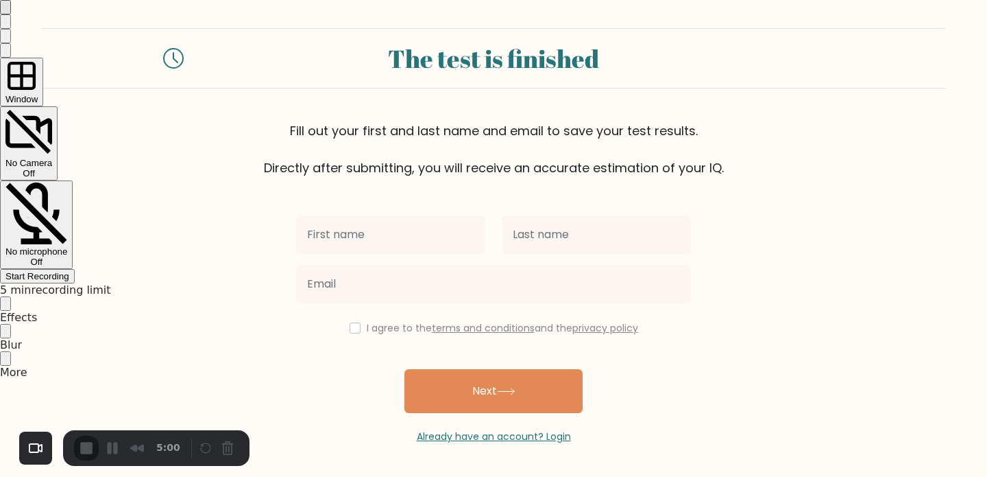
click at [69, 271] on span "Start Recording" at bounding box center [37, 276] width 64 height 10
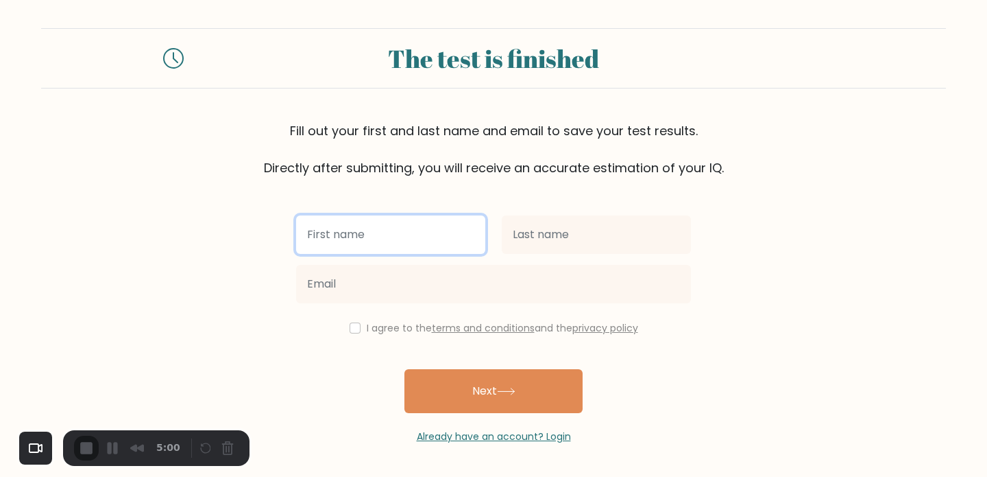
click at [417, 233] on input "text" at bounding box center [390, 234] width 189 height 38
type input "[PERSON_NAME]"
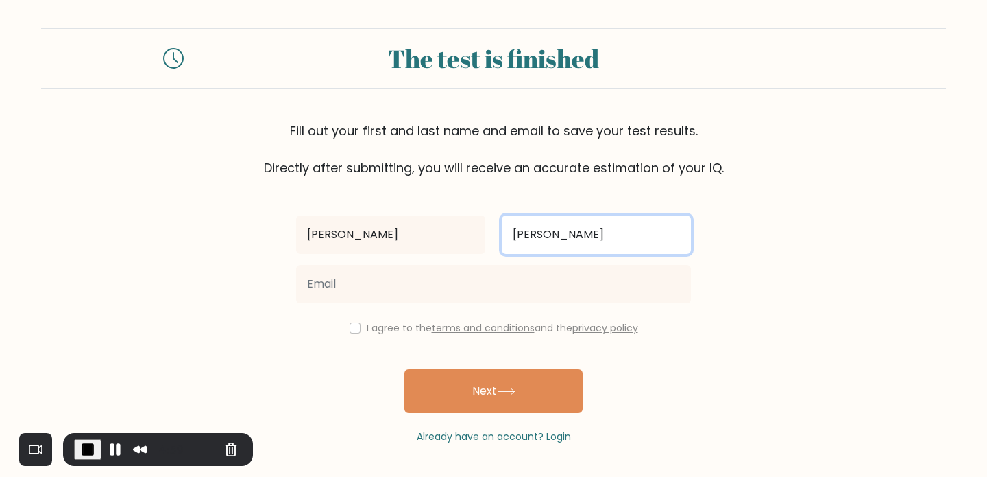
type input "[PERSON_NAME]"
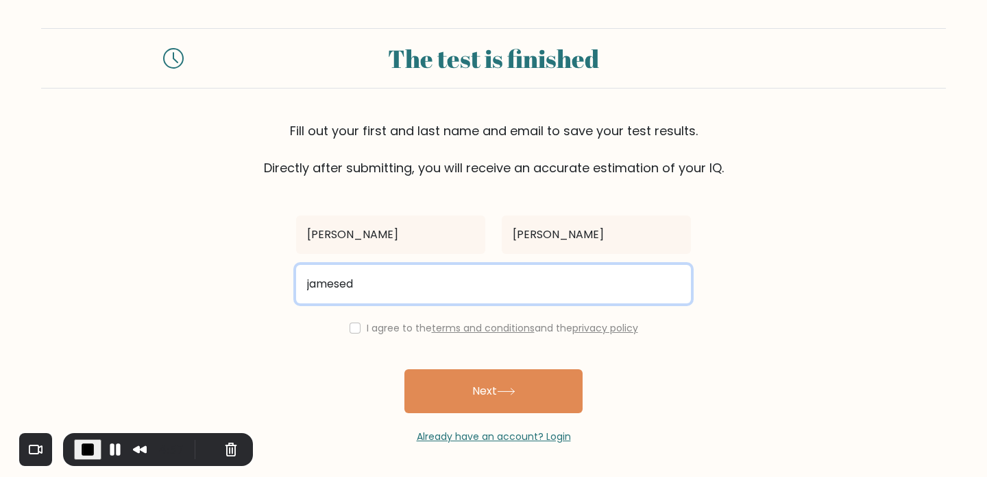
type input "jamesedisoneduardo@gmail.com"
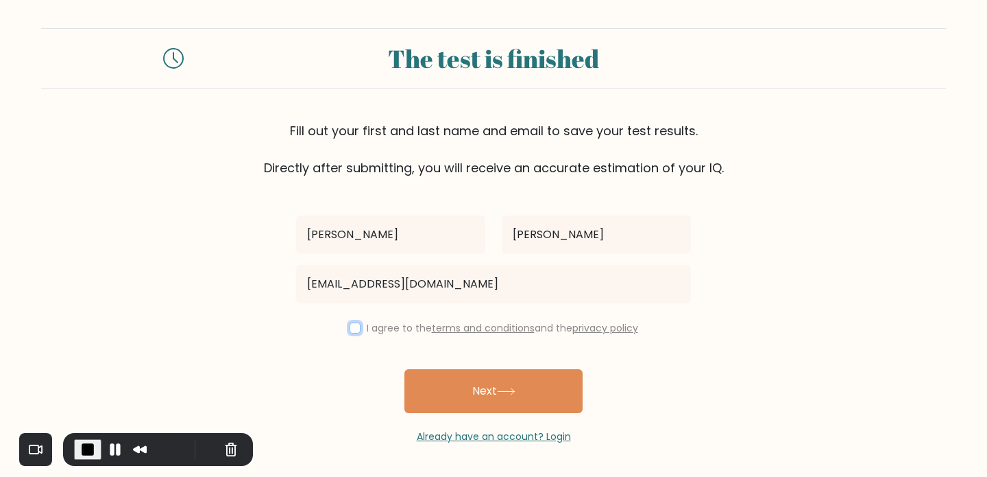
click at [354, 328] on input "checkbox" at bounding box center [355, 327] width 11 height 11
checkbox input "true"
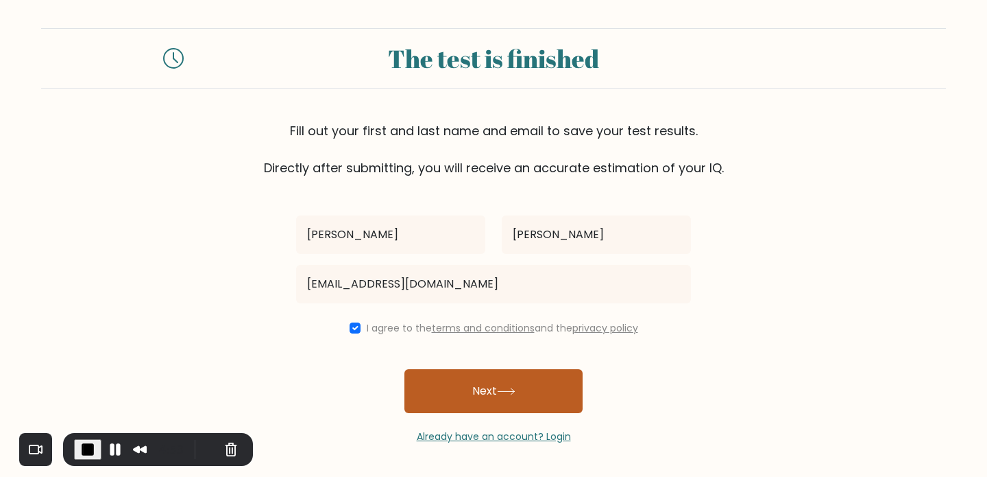
click at [483, 392] on button "Next" at bounding box center [494, 391] width 178 height 44
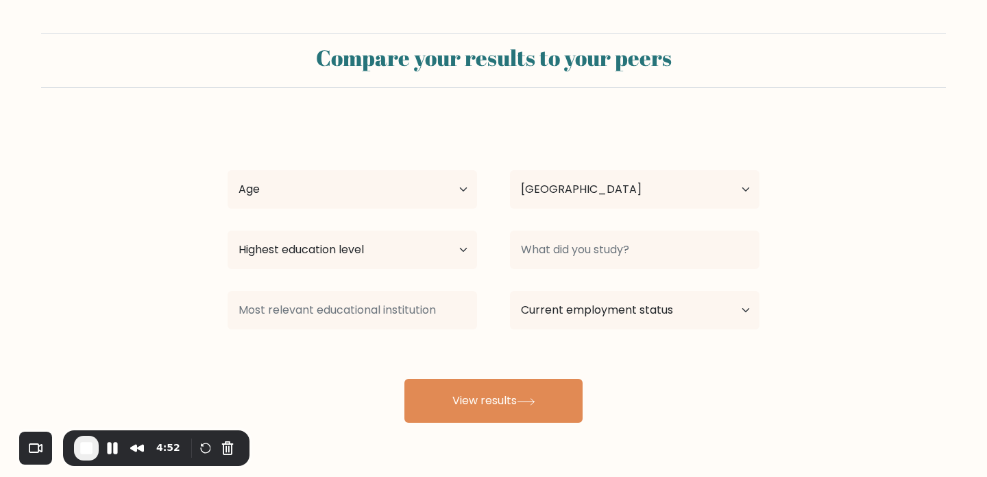
select select "PH"
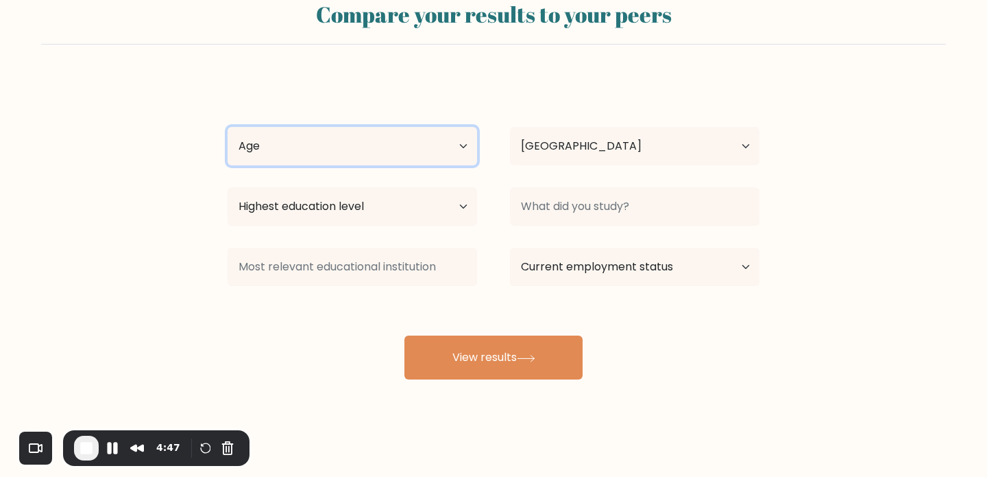
click at [450, 147] on select "Age Under [DEMOGRAPHIC_DATA] [DEMOGRAPHIC_DATA] [DEMOGRAPHIC_DATA] [DEMOGRAPHIC…" at bounding box center [353, 146] width 250 height 38
select select "25_34"
click at [228, 127] on select "Age Under [DEMOGRAPHIC_DATA] [DEMOGRAPHIC_DATA] [DEMOGRAPHIC_DATA] [DEMOGRAPHIC…" at bounding box center [353, 146] width 250 height 38
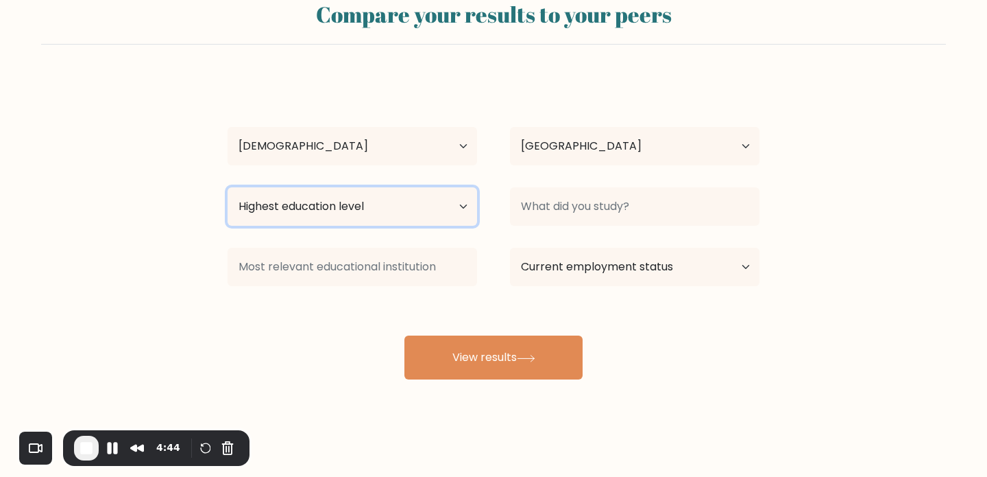
click at [418, 213] on select "Highest education level No schooling Primary Lower Secondary Upper Secondary Oc…" at bounding box center [353, 206] width 250 height 38
select select "bachelors_degree"
click at [228, 187] on select "Highest education level No schooling Primary Lower Secondary Upper Secondary Oc…" at bounding box center [353, 206] width 250 height 38
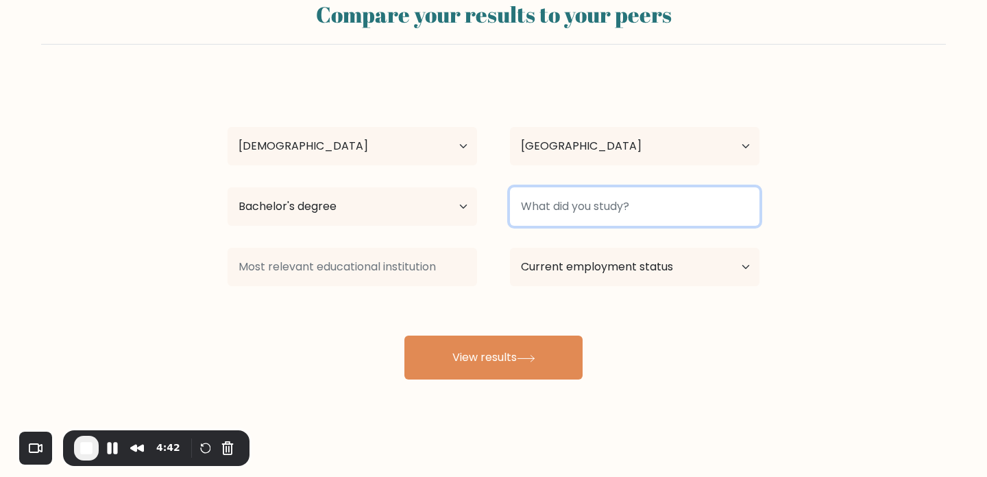
click at [599, 205] on input at bounding box center [635, 206] width 250 height 38
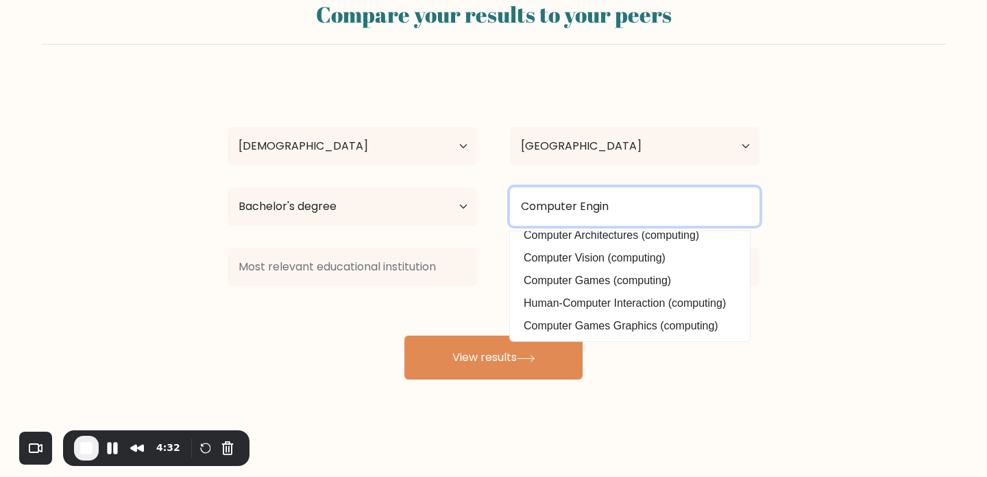
scroll to position [0, 0]
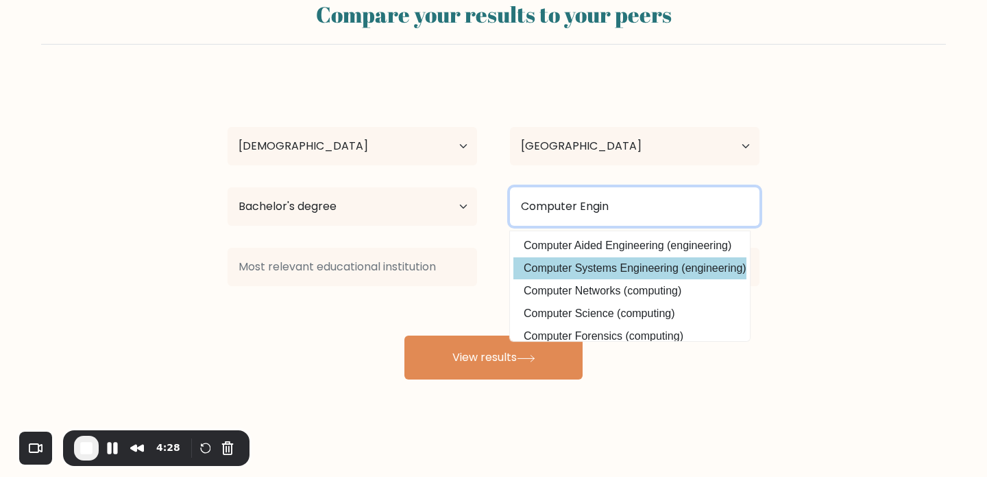
type input "Computer Engin"
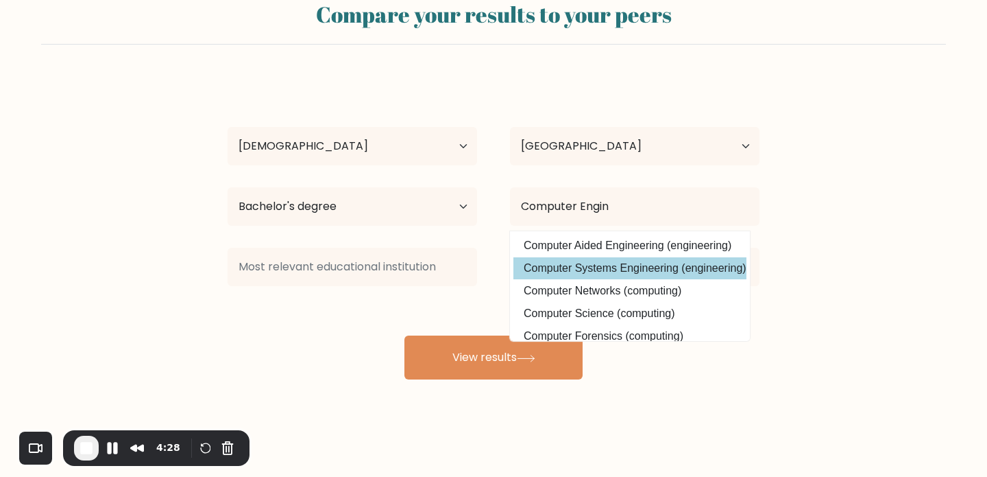
click at [601, 270] on div "[PERSON_NAME] Age Under [DEMOGRAPHIC_DATA] [DEMOGRAPHIC_DATA] [DEMOGRAPHIC_DATA…" at bounding box center [493, 228] width 549 height 302
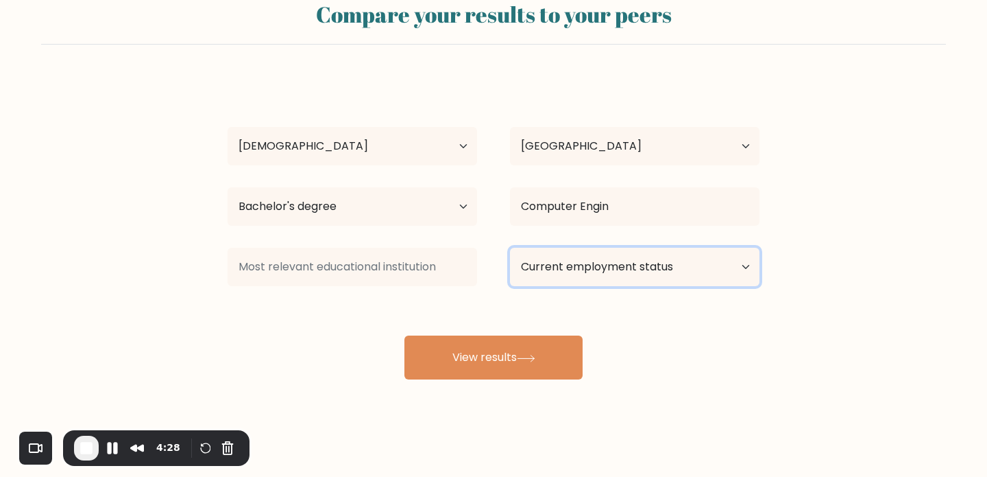
click at [676, 269] on select "Current employment status Employed Student Retired Other / prefer not to answer" at bounding box center [635, 267] width 250 height 38
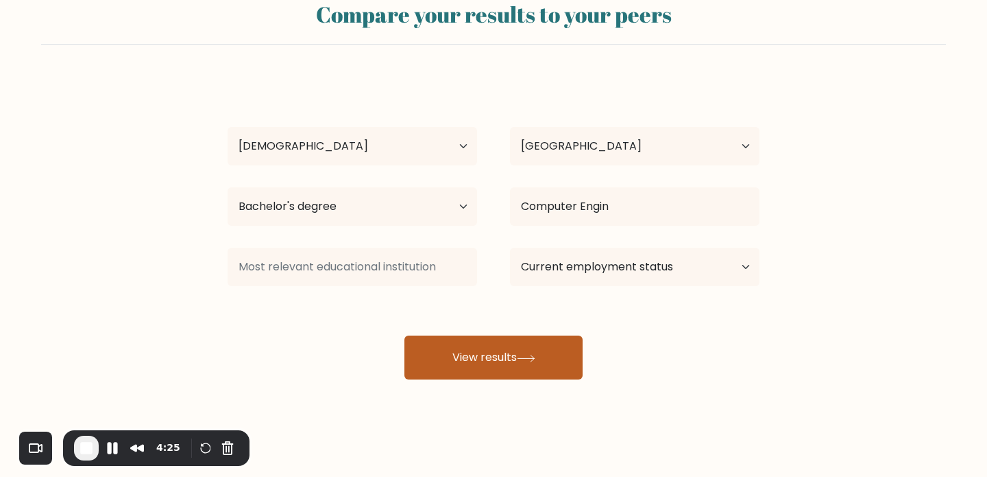
click at [451, 374] on button "View results" at bounding box center [494, 357] width 178 height 44
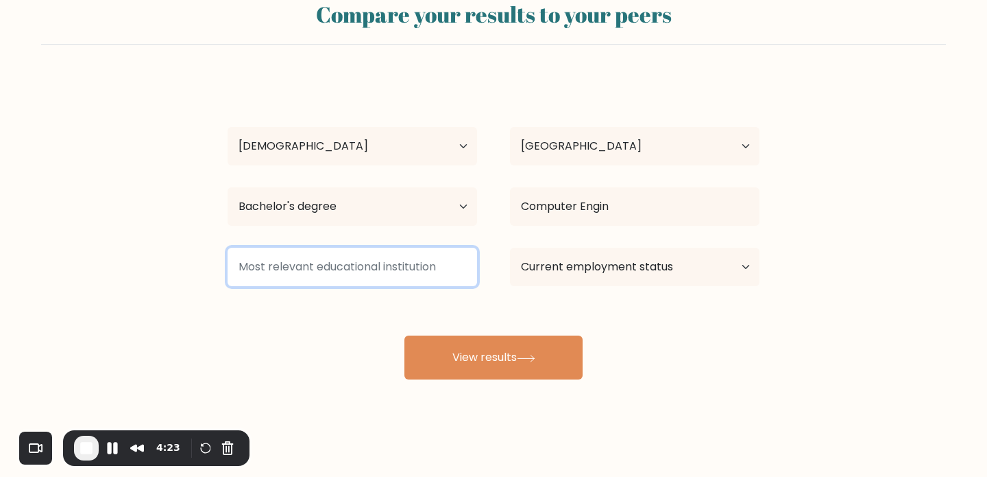
click at [379, 276] on input at bounding box center [353, 267] width 250 height 38
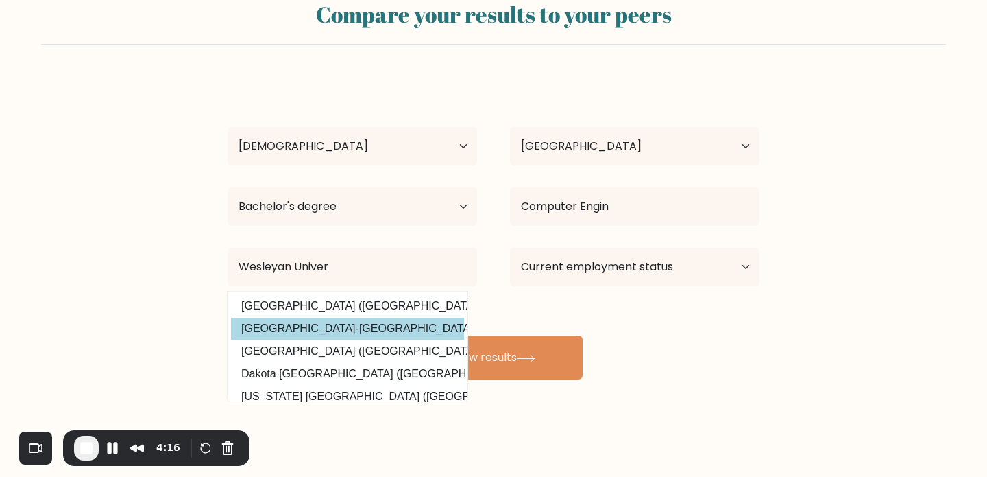
click at [374, 325] on option "[GEOGRAPHIC_DATA]-[GEOGRAPHIC_DATA] ([GEOGRAPHIC_DATA])" at bounding box center [347, 328] width 233 height 22
type input "[GEOGRAPHIC_DATA]-[GEOGRAPHIC_DATA]"
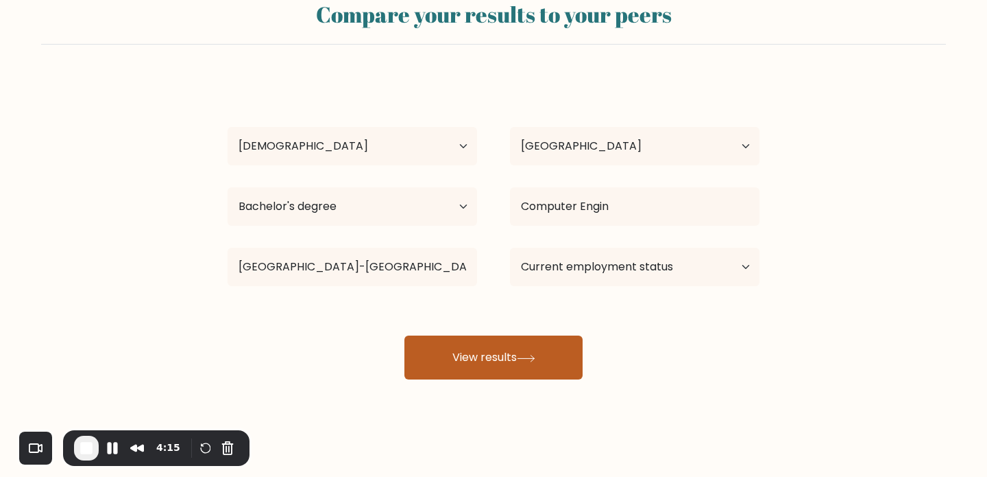
click at [459, 348] on button "View results" at bounding box center [494, 357] width 178 height 44
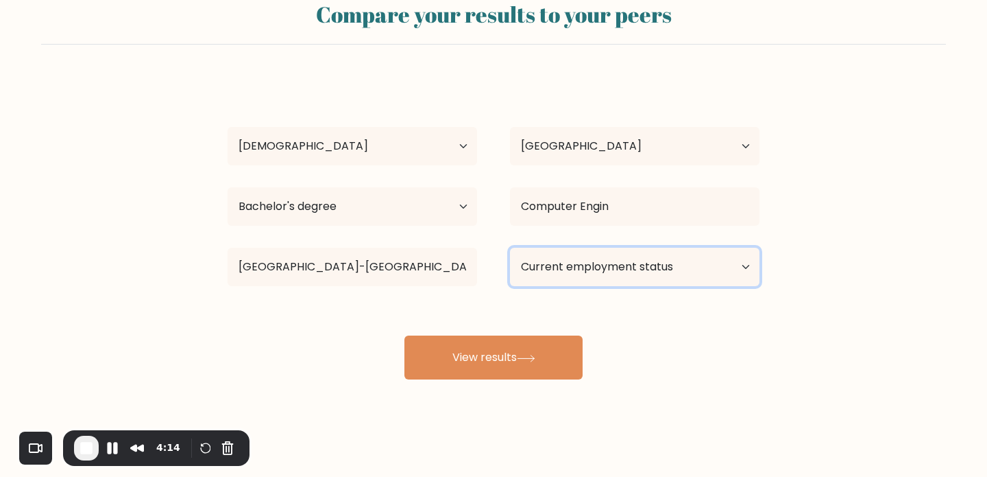
click at [613, 263] on select "Current employment status Employed Student Retired Other / prefer not to answer" at bounding box center [635, 267] width 250 height 38
click at [510, 248] on select "Current employment status Employed Student Retired Other / prefer not to answer" at bounding box center [635, 267] width 250 height 38
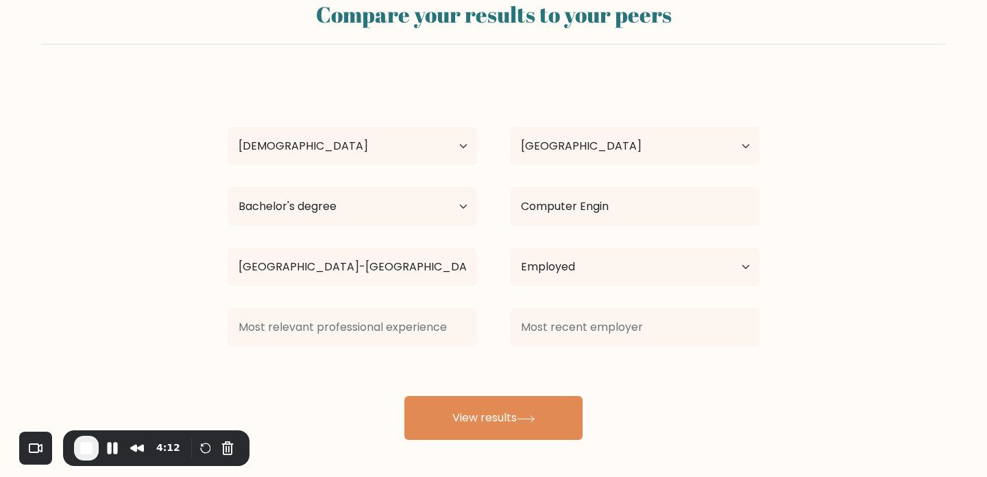
click at [534, 353] on div "[PERSON_NAME] Age Under [DEMOGRAPHIC_DATA] [DEMOGRAPHIC_DATA] [DEMOGRAPHIC_DATA…" at bounding box center [493, 258] width 549 height 362
click at [560, 265] on select "Current employment status Employed Student Retired Other / prefer not to answer" at bounding box center [635, 267] width 250 height 38
select select "other"
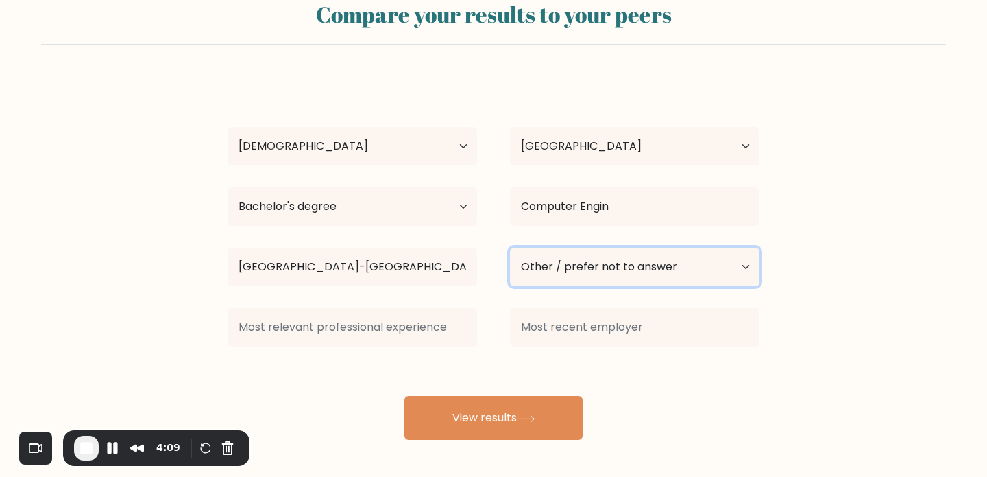
click at [510, 248] on select "Current employment status Employed Student Retired Other / prefer not to answer" at bounding box center [635, 267] width 250 height 38
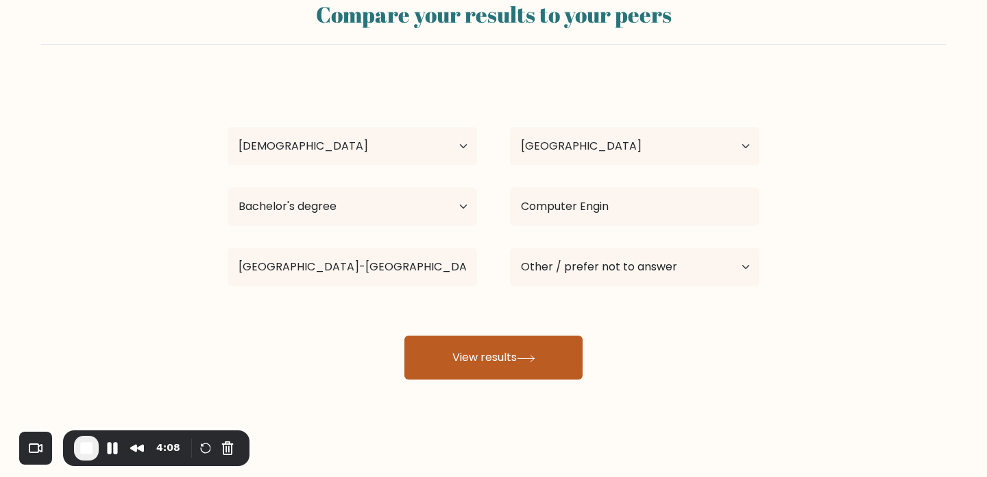
click at [510, 345] on button "View results" at bounding box center [494, 357] width 178 height 44
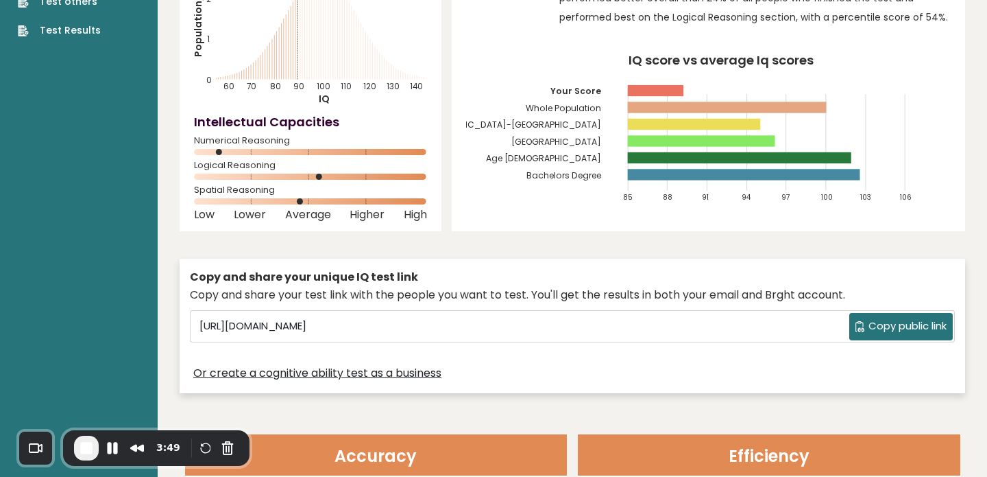
scroll to position [151, 0]
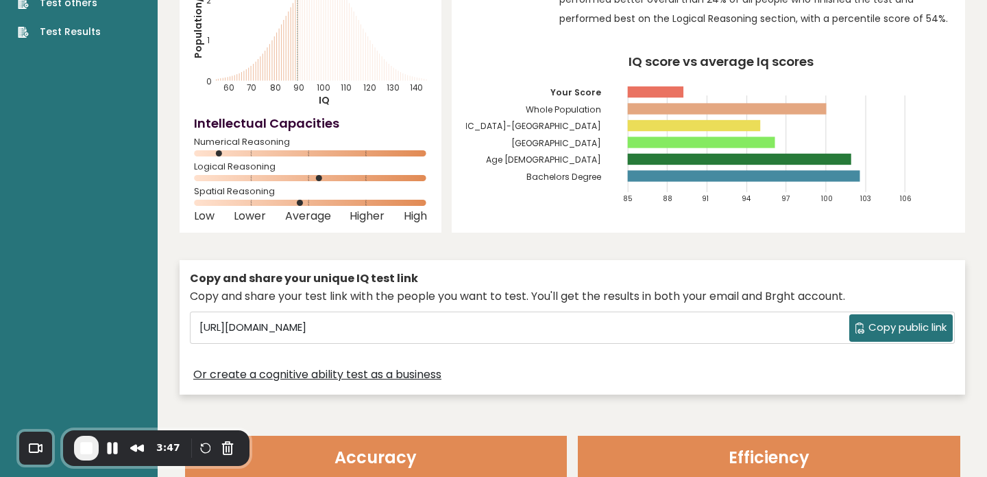
click at [931, 330] on span "Copy public link" at bounding box center [908, 328] width 78 height 16
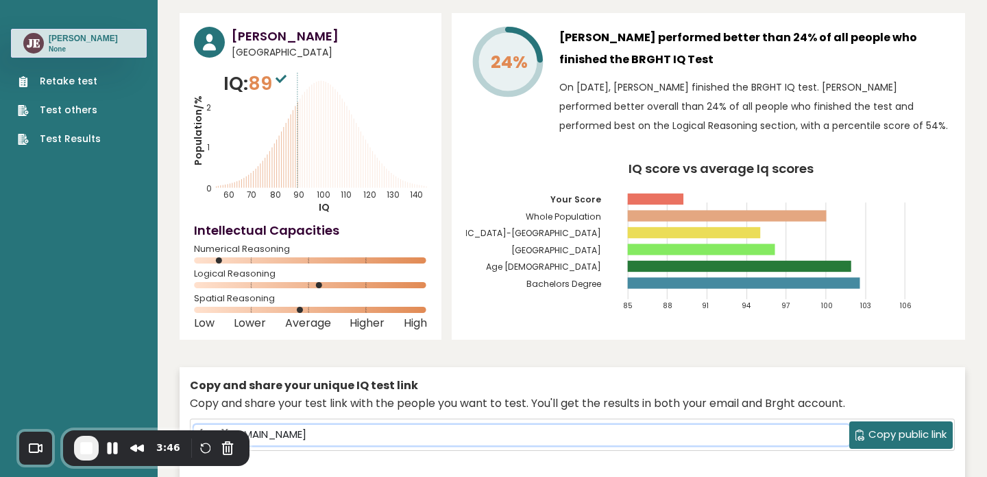
scroll to position [0, 0]
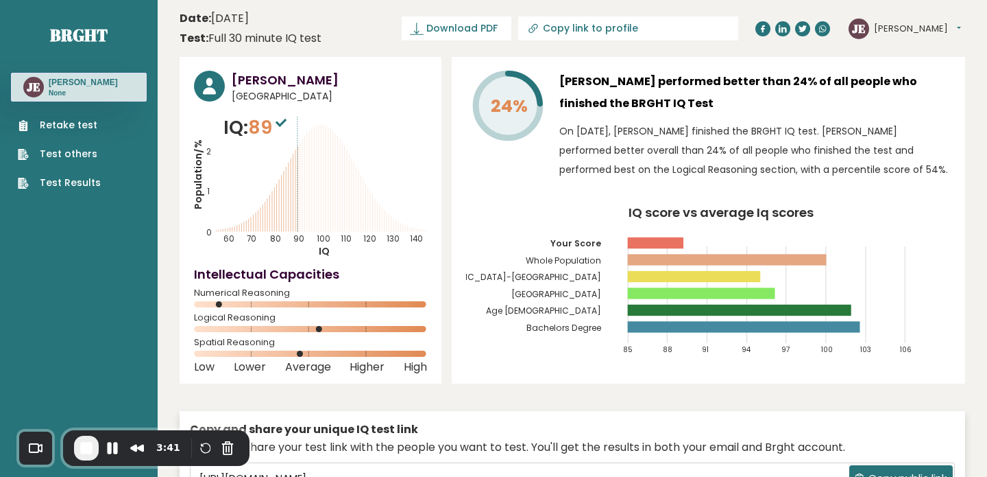
click at [78, 454] on span "End Recording" at bounding box center [86, 448] width 16 height 16
